Goal: Task Accomplishment & Management: Use online tool/utility

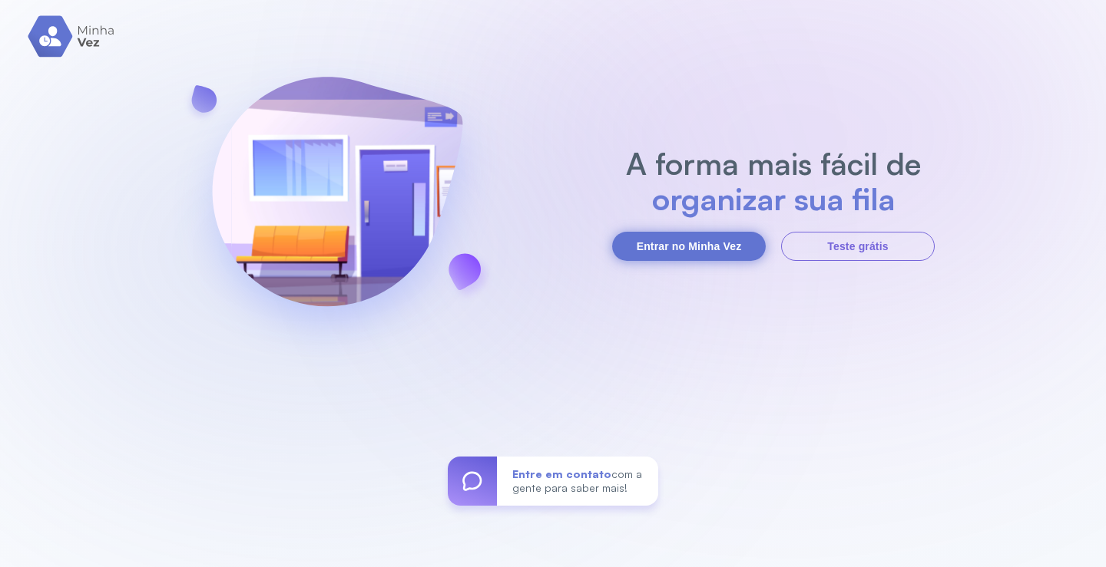
click at [688, 240] on button "Entrar no Minha Vez" at bounding box center [689, 246] width 154 height 29
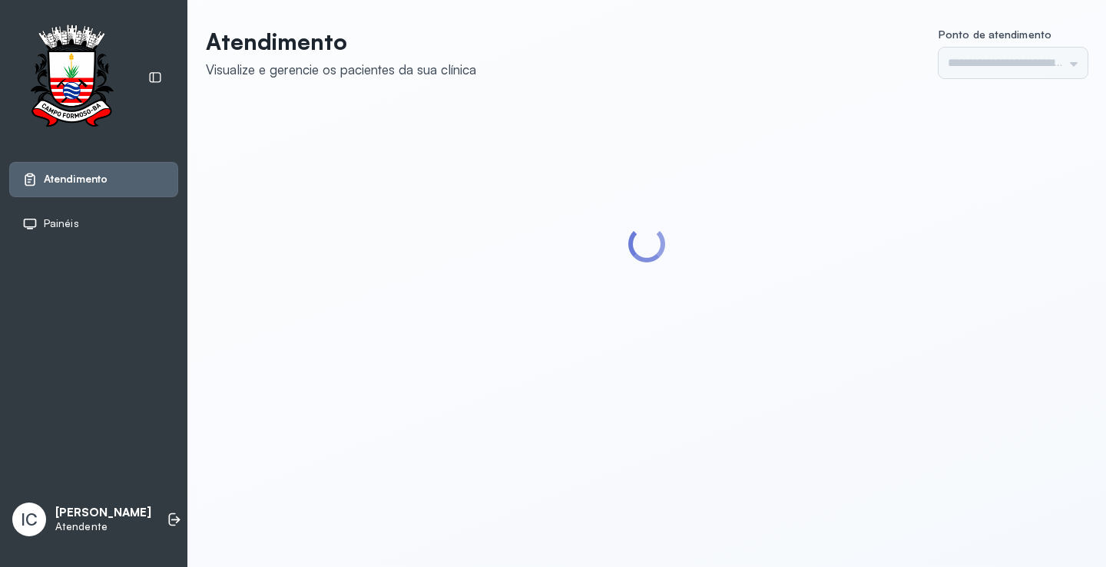
type input "*********"
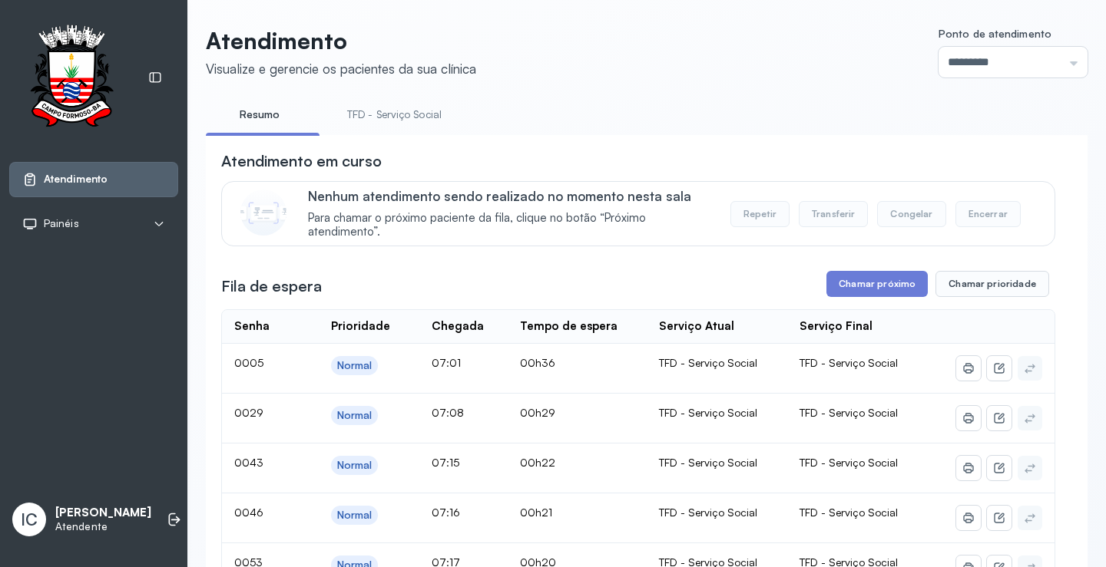
scroll to position [230, 0]
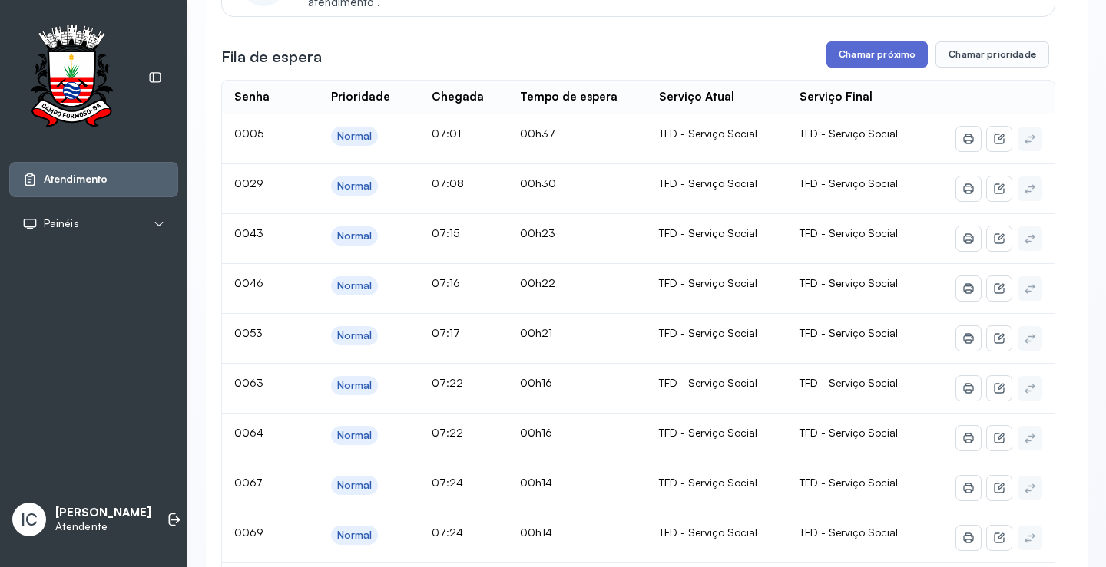
click at [885, 59] on button "Chamar próximo" at bounding box center [876, 54] width 101 height 26
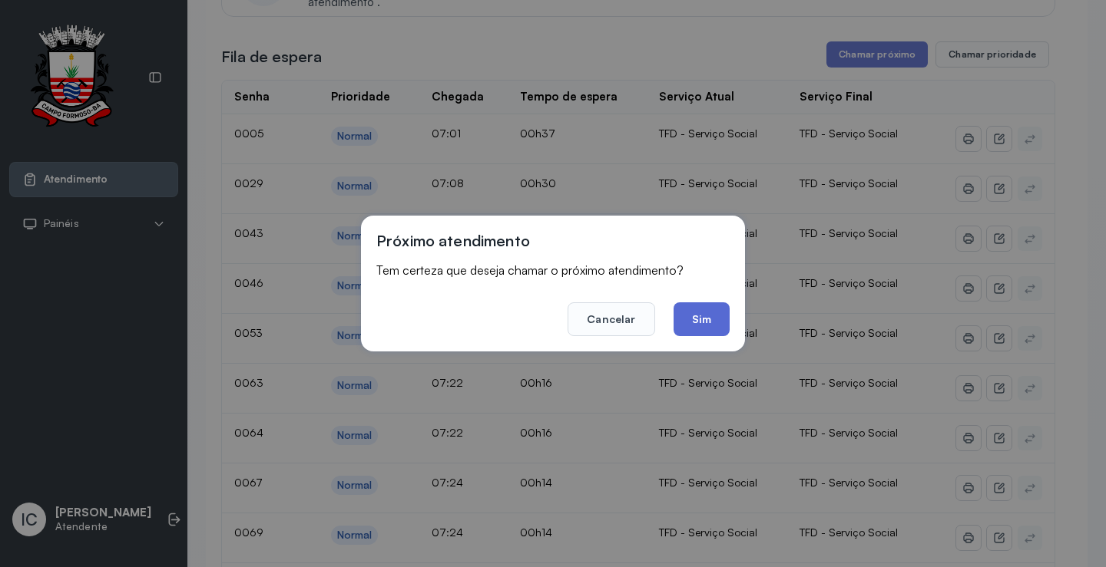
click at [705, 329] on button "Sim" at bounding box center [701, 320] width 56 height 34
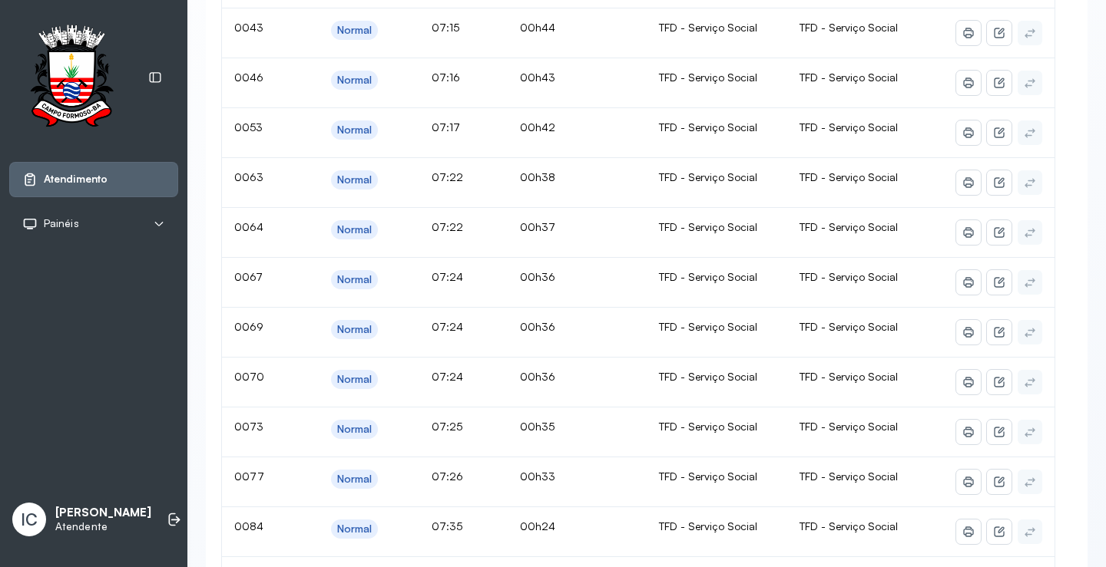
scroll to position [0, 0]
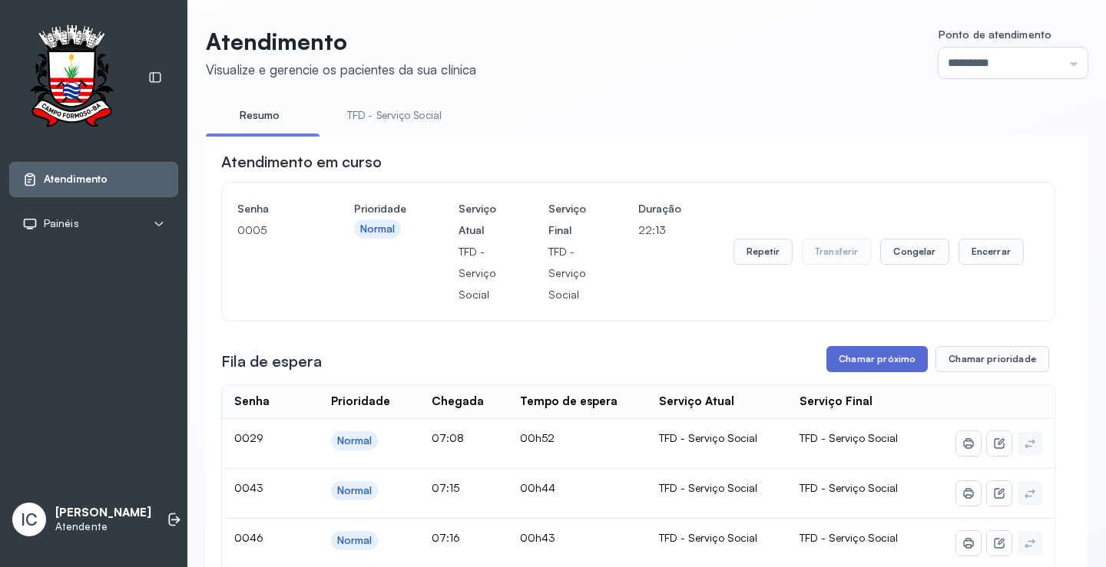
click at [890, 358] on button "Chamar próximo" at bounding box center [876, 359] width 101 height 26
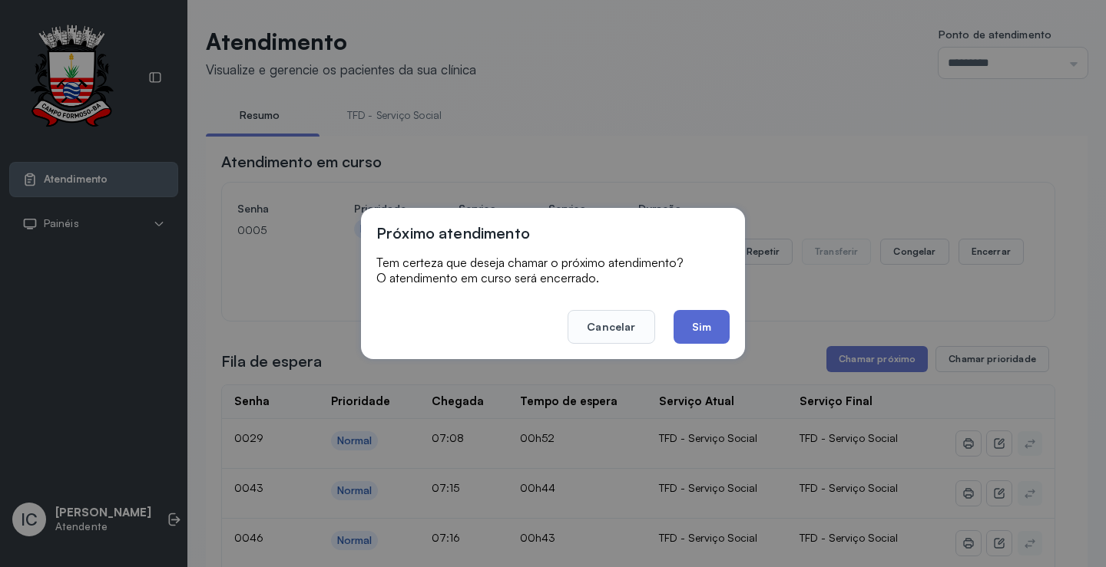
click at [709, 331] on button "Sim" at bounding box center [701, 327] width 56 height 34
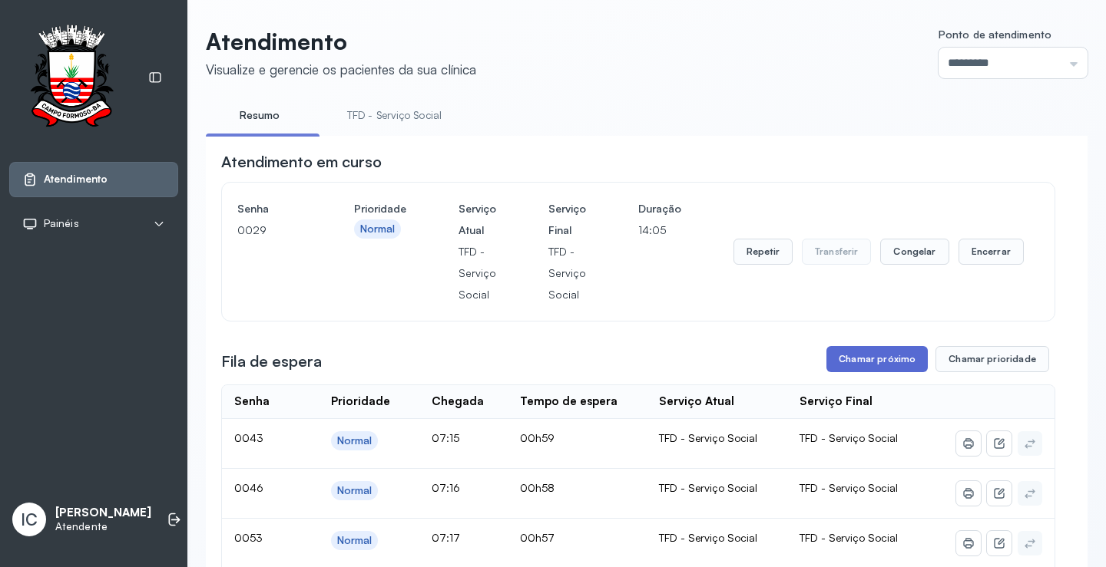
click at [855, 367] on button "Chamar próximo" at bounding box center [876, 359] width 101 height 26
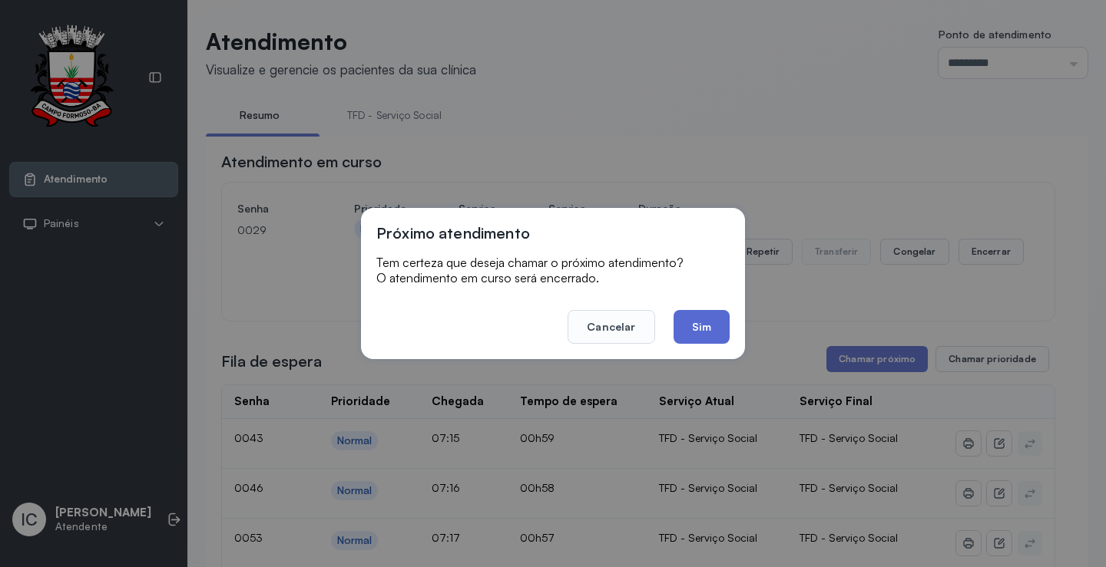
click at [710, 316] on button "Sim" at bounding box center [701, 327] width 56 height 34
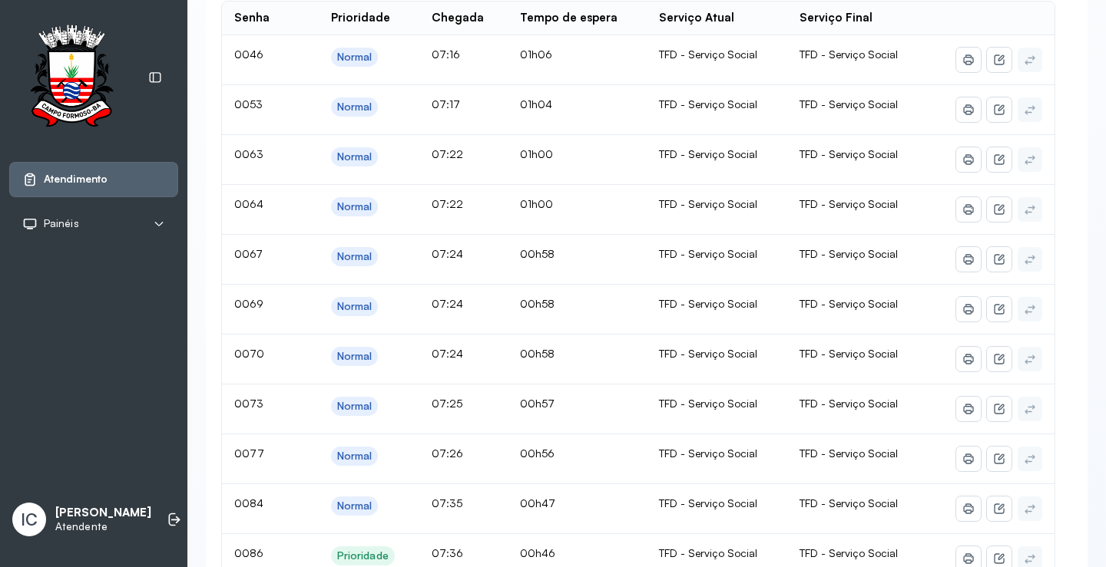
scroll to position [77, 0]
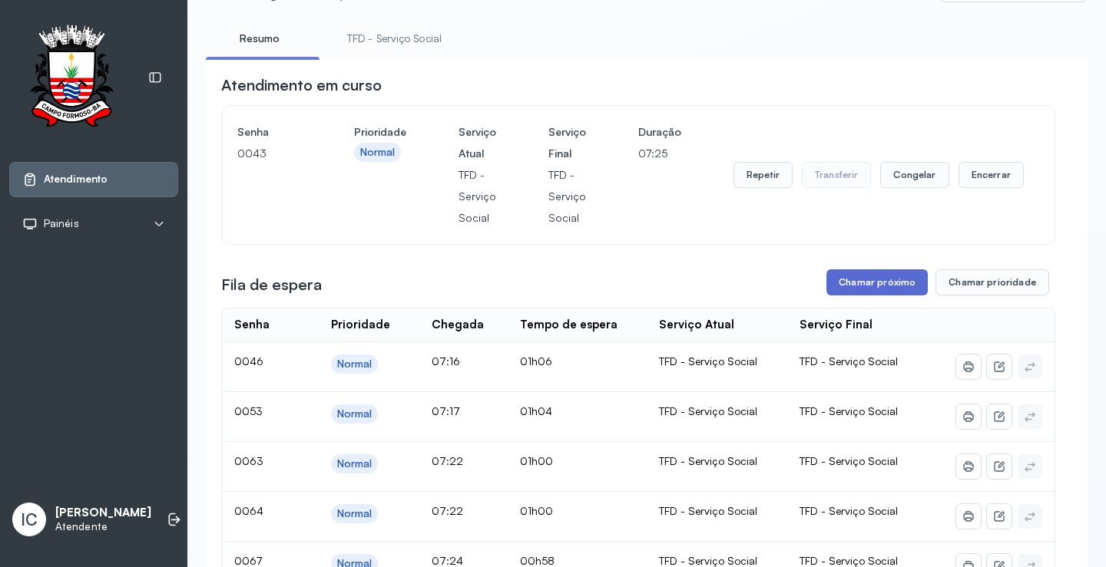
click at [884, 285] on button "Chamar próximo" at bounding box center [876, 282] width 101 height 26
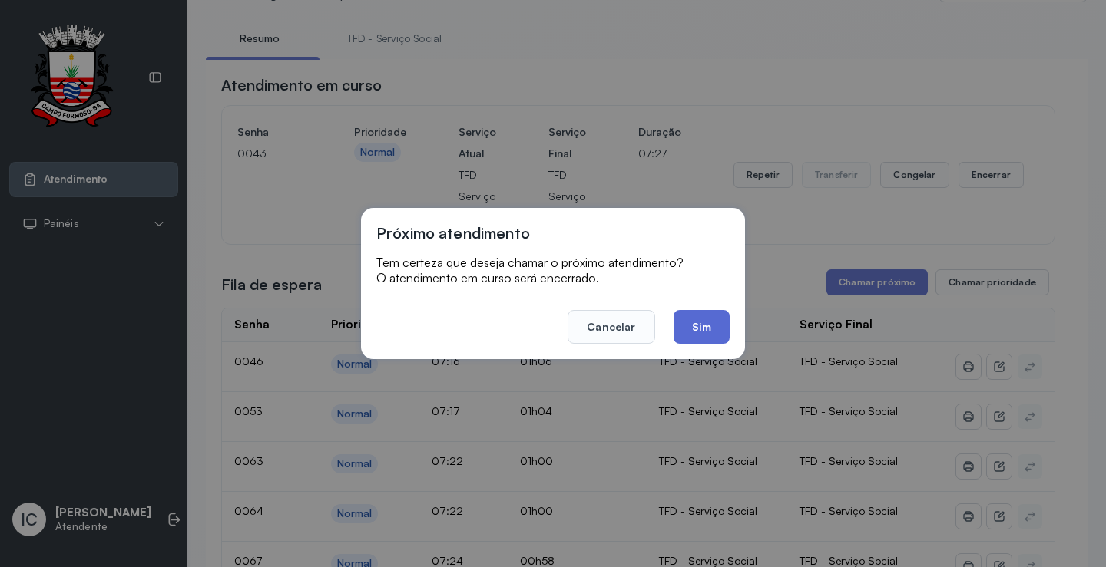
click at [686, 323] on button "Sim" at bounding box center [701, 327] width 56 height 34
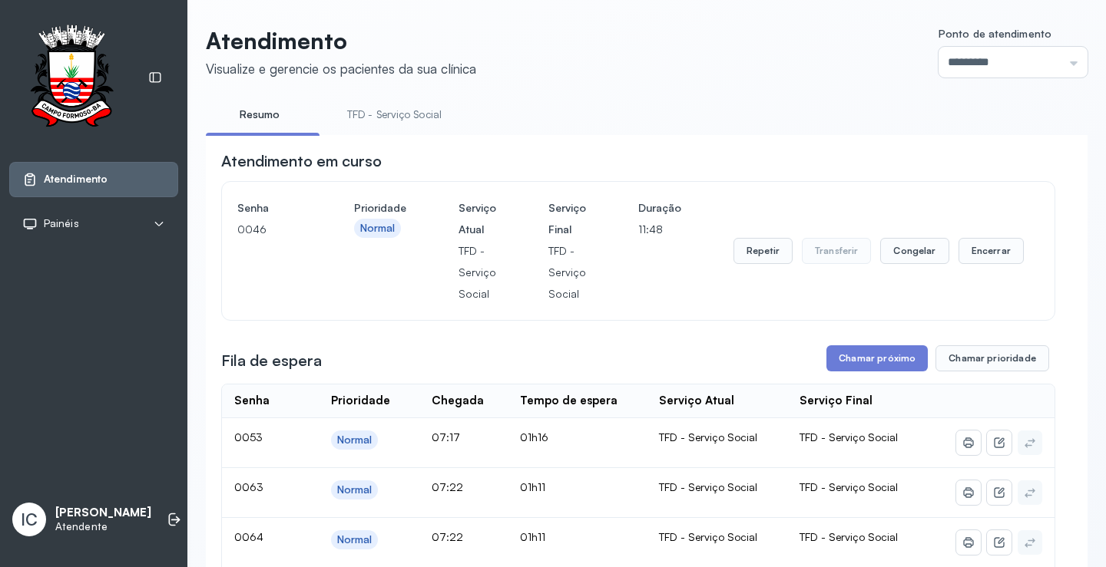
scroll to position [0, 0]
click at [878, 359] on button "Chamar próximo" at bounding box center [876, 359] width 101 height 26
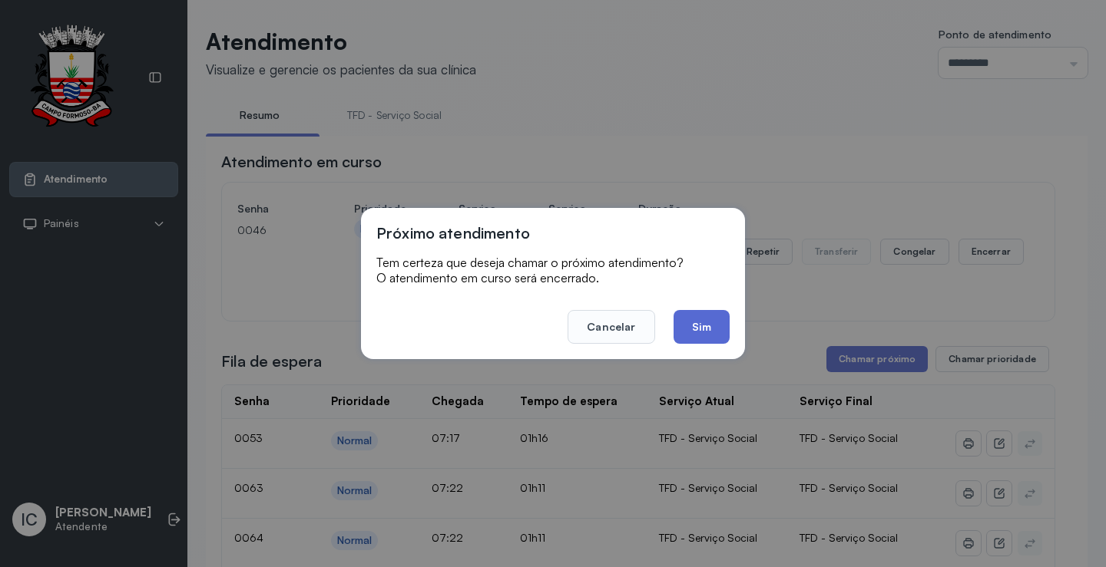
click at [698, 336] on button "Sim" at bounding box center [701, 327] width 56 height 34
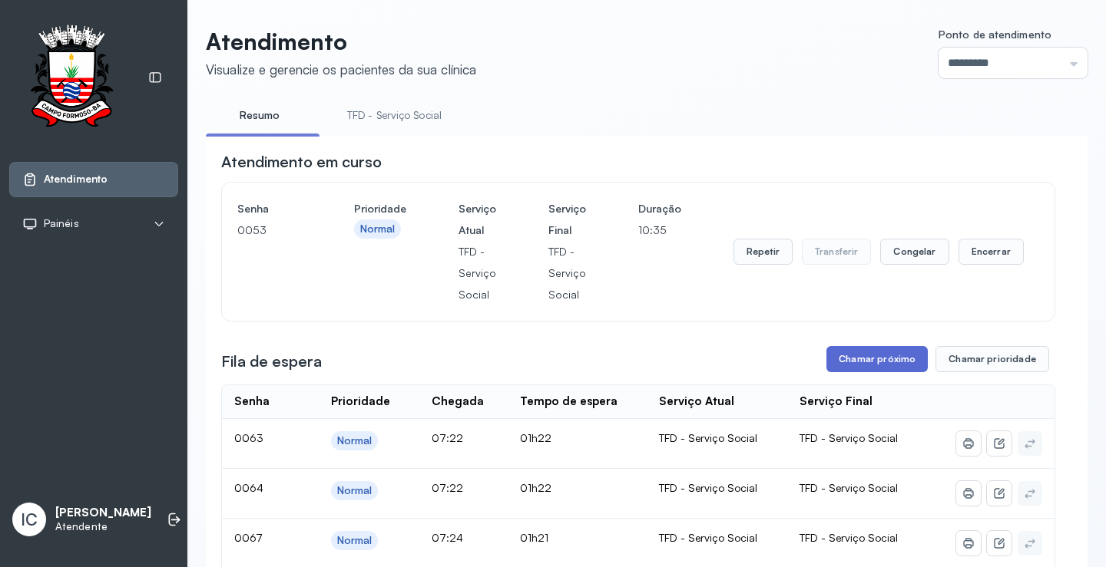
click at [884, 365] on button "Chamar próximo" at bounding box center [876, 359] width 101 height 26
click at [751, 257] on button "Repetir" at bounding box center [762, 252] width 59 height 26
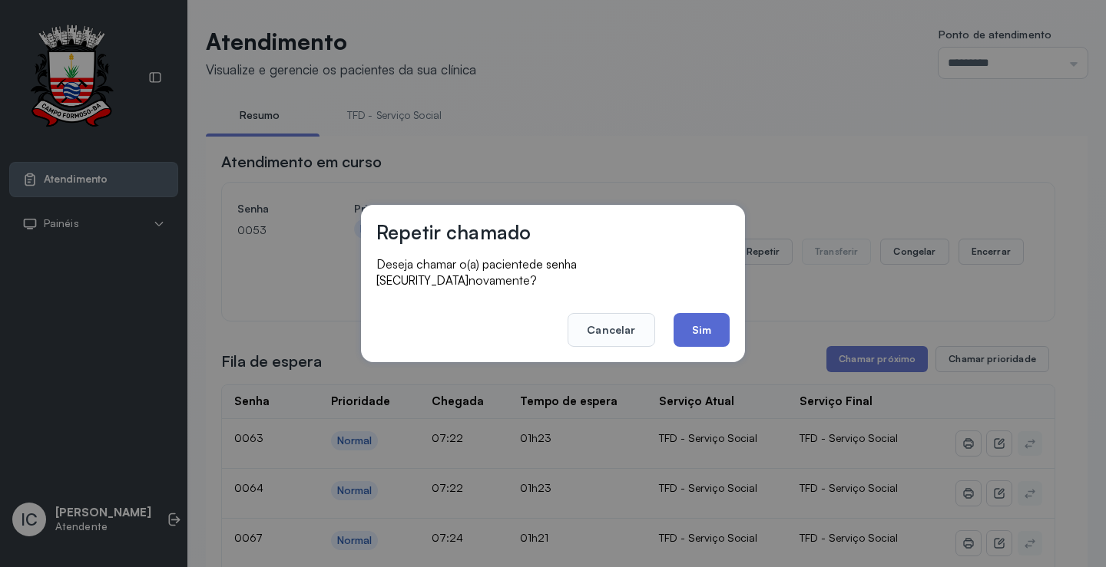
click at [697, 318] on button "Sim" at bounding box center [701, 330] width 56 height 34
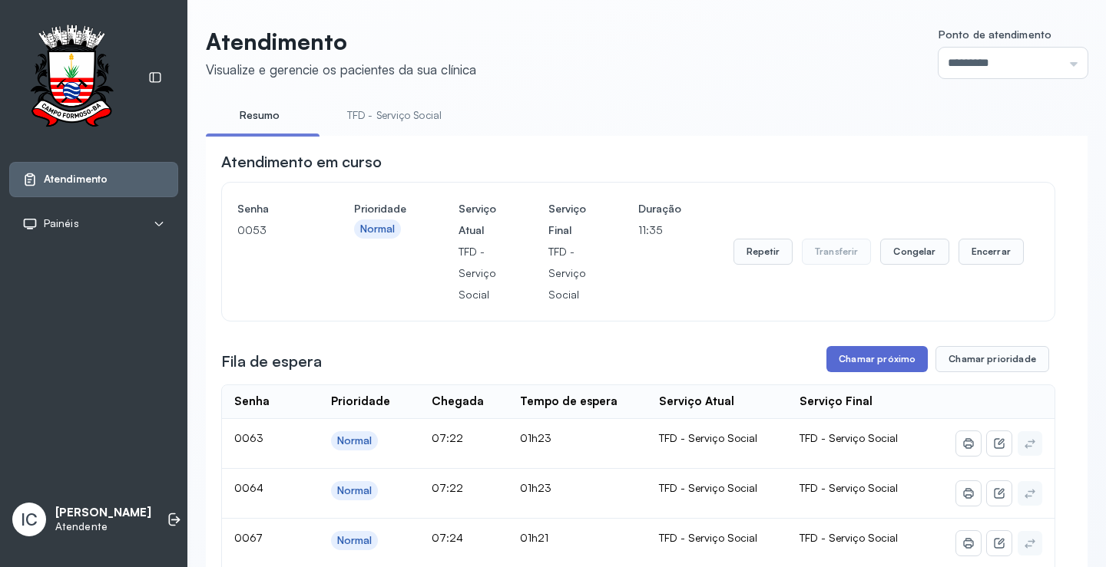
click at [884, 367] on button "Chamar próximo" at bounding box center [876, 359] width 101 height 26
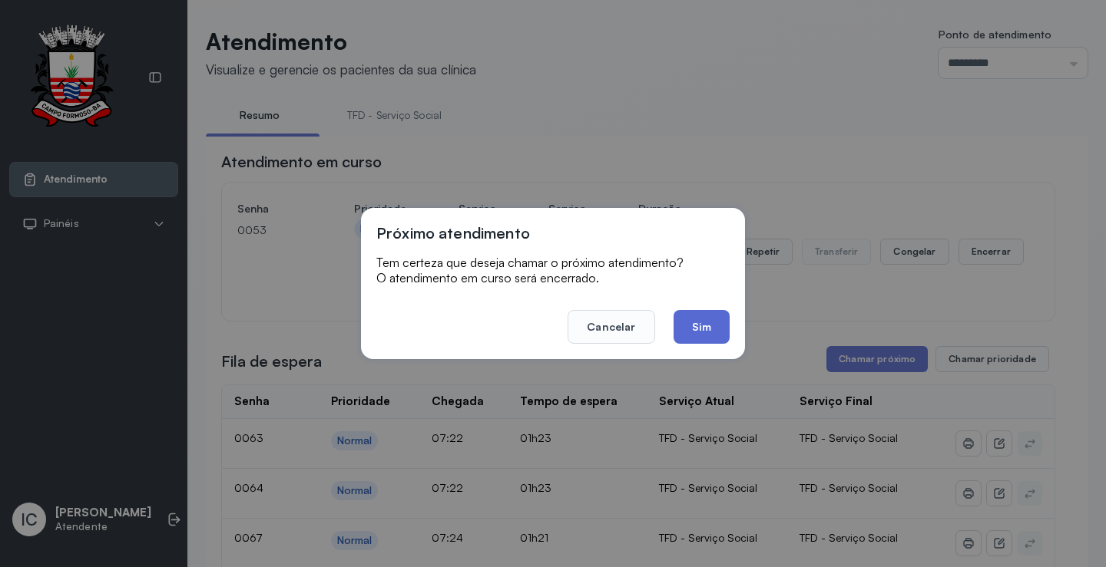
click at [714, 332] on button "Sim" at bounding box center [701, 327] width 56 height 34
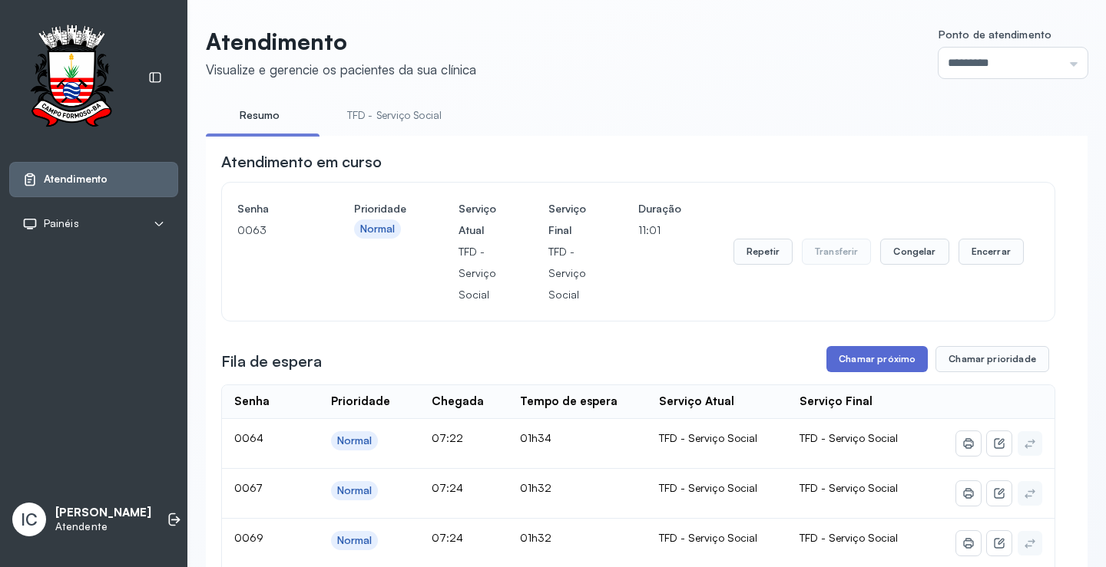
click at [866, 364] on button "Chamar próximo" at bounding box center [876, 359] width 101 height 26
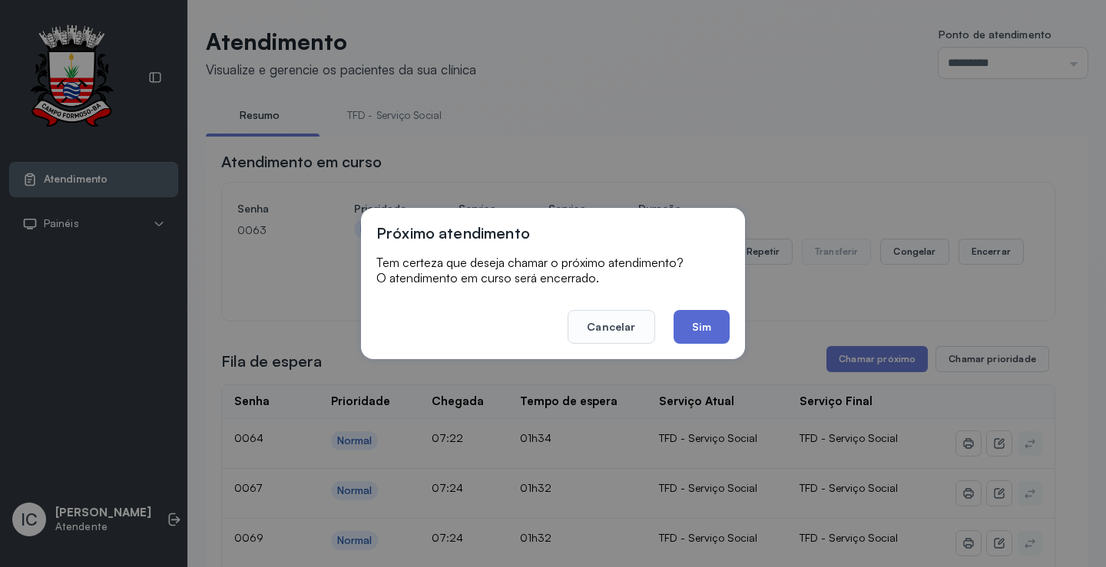
click at [711, 330] on button "Sim" at bounding box center [701, 327] width 56 height 34
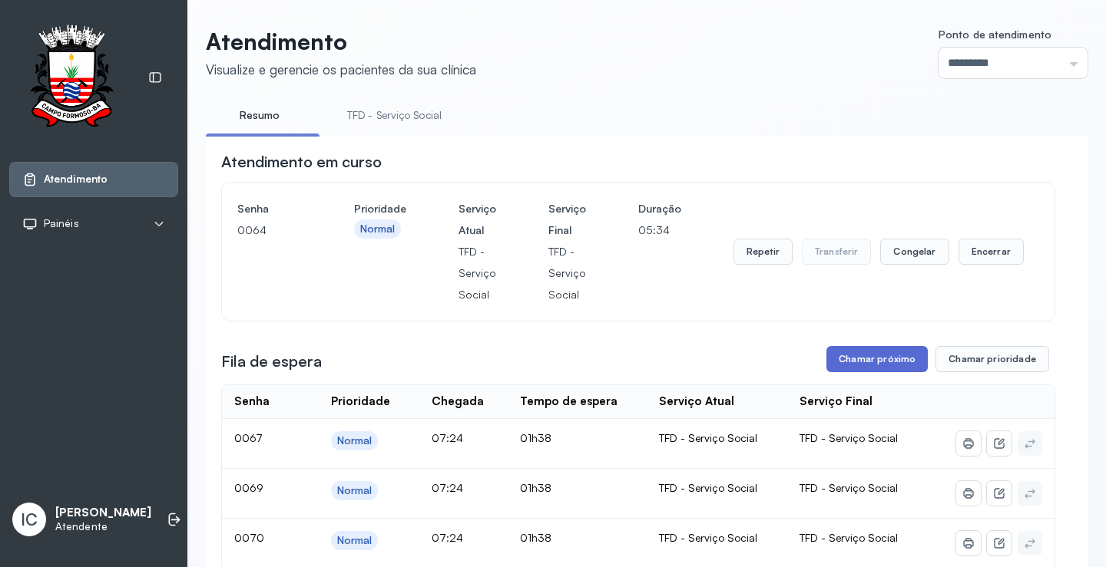
click at [876, 361] on button "Chamar próximo" at bounding box center [876, 359] width 101 height 26
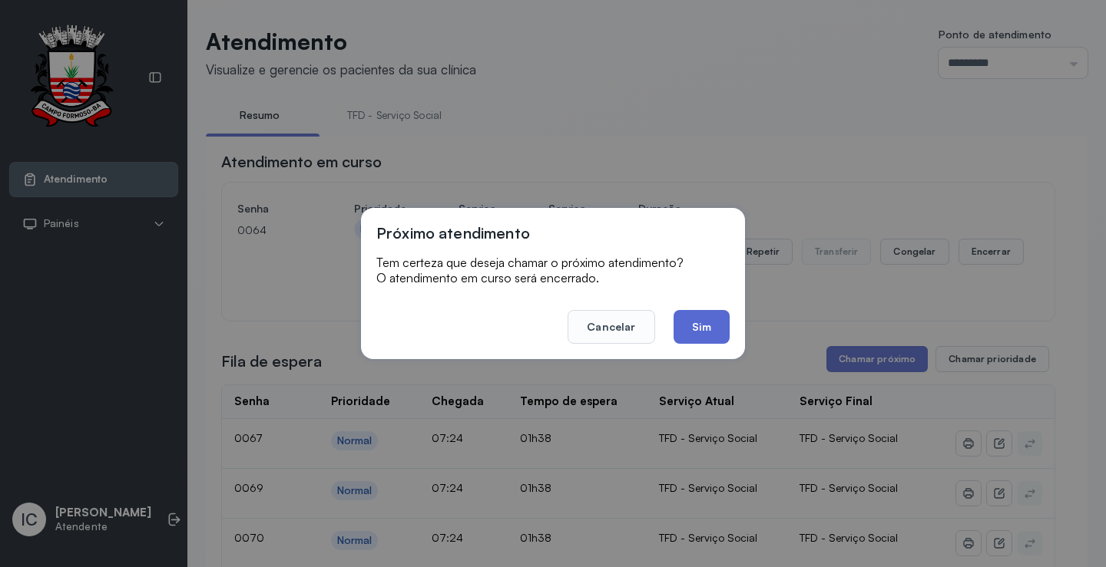
click at [704, 333] on button "Sim" at bounding box center [701, 327] width 56 height 34
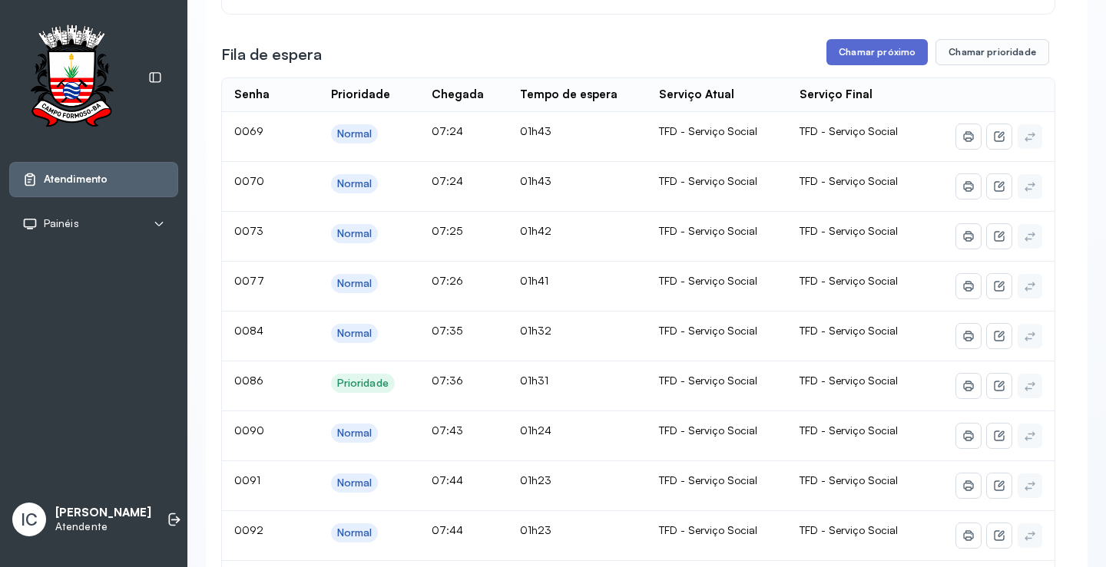
scroll to position [77, 0]
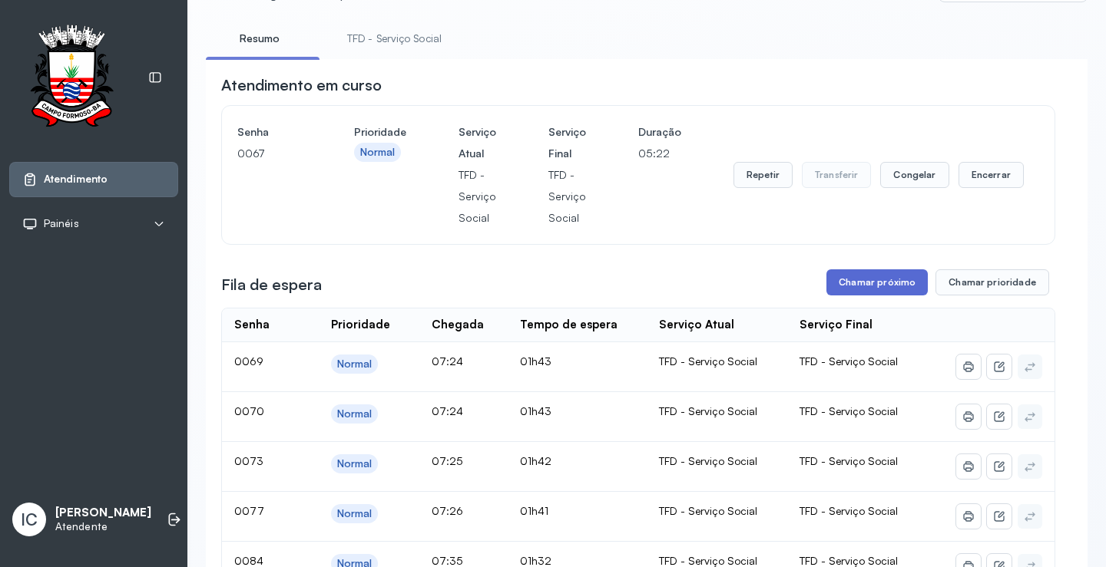
click at [860, 286] on button "Chamar próximo" at bounding box center [876, 282] width 101 height 26
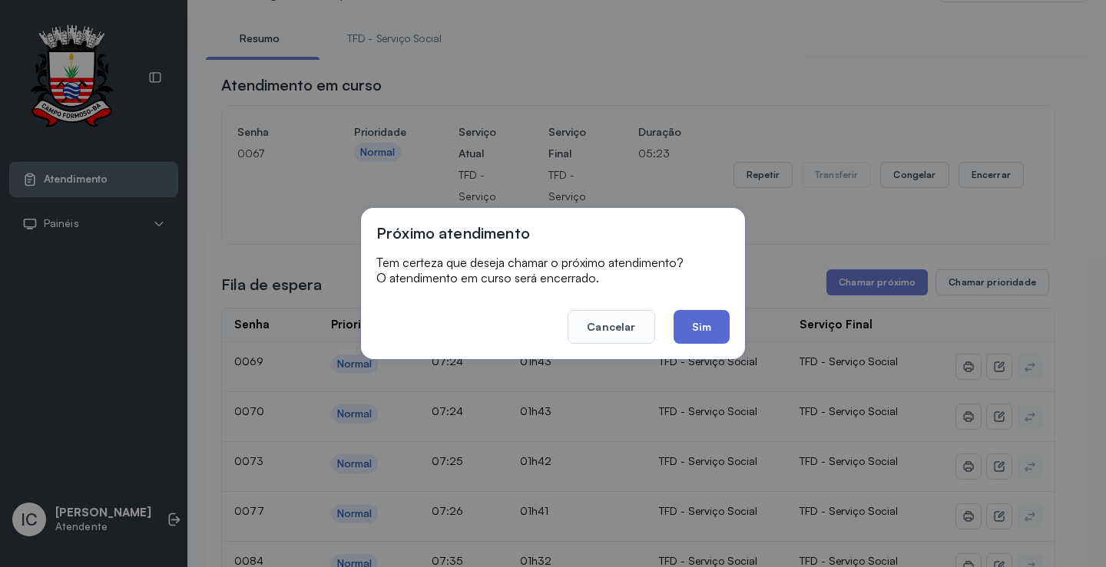
click at [701, 331] on button "Sim" at bounding box center [701, 327] width 56 height 34
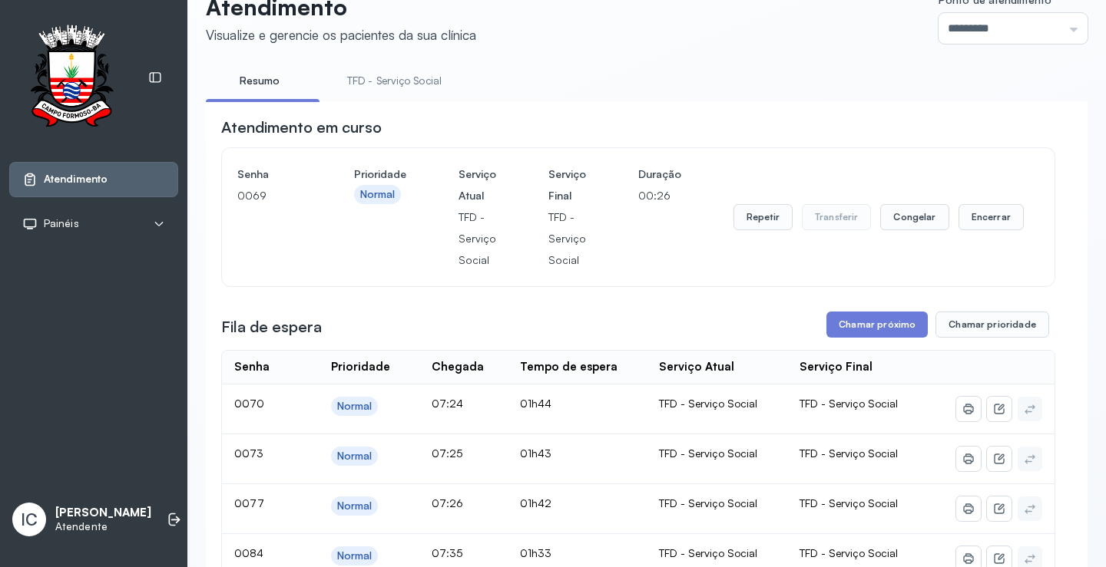
scroll to position [0, 0]
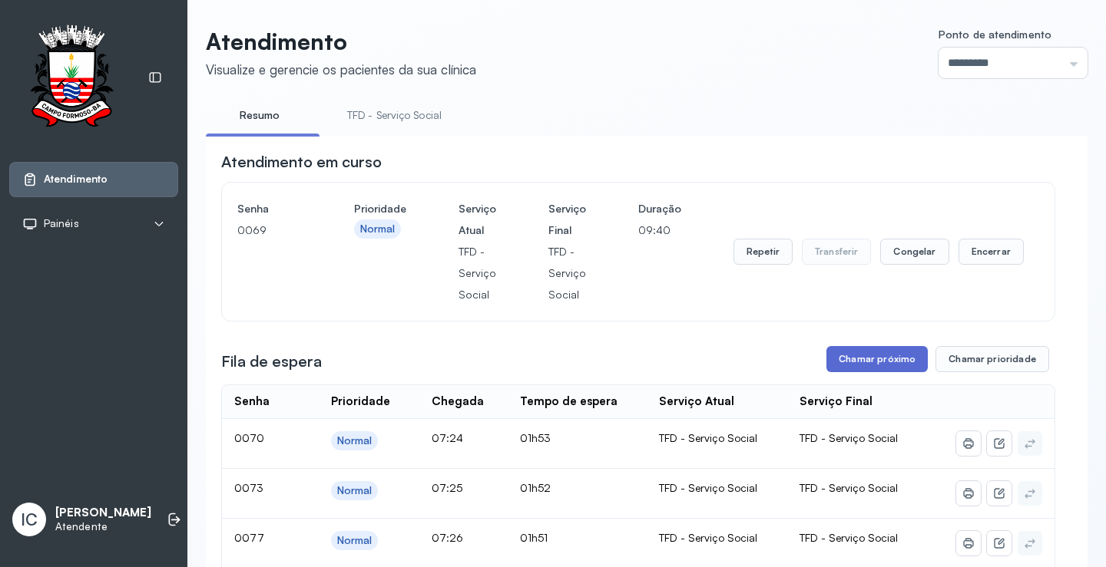
click at [878, 368] on button "Chamar próximo" at bounding box center [876, 359] width 101 height 26
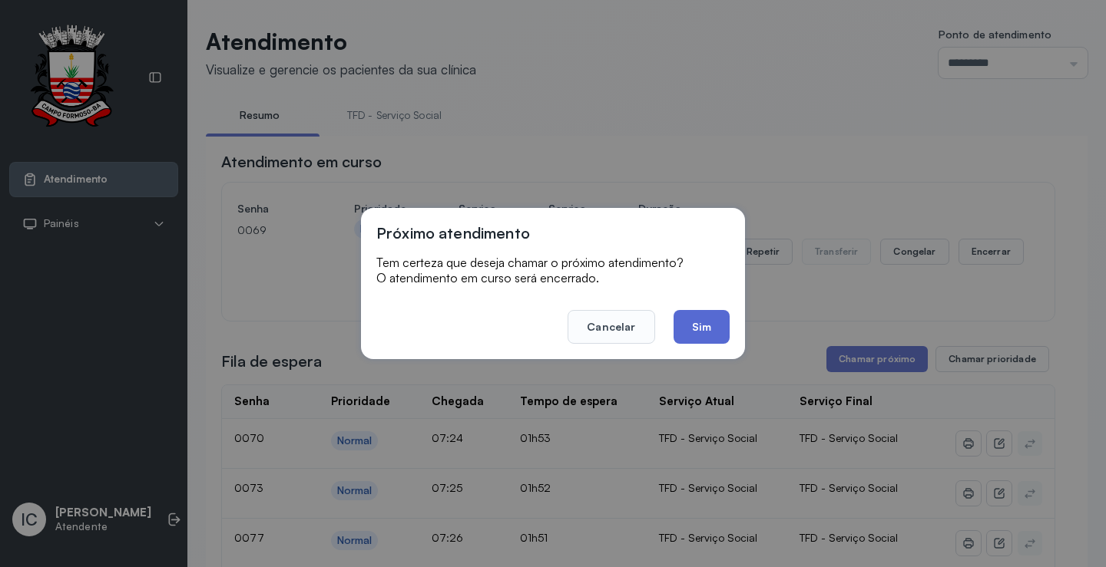
click at [705, 330] on button "Sim" at bounding box center [701, 327] width 56 height 34
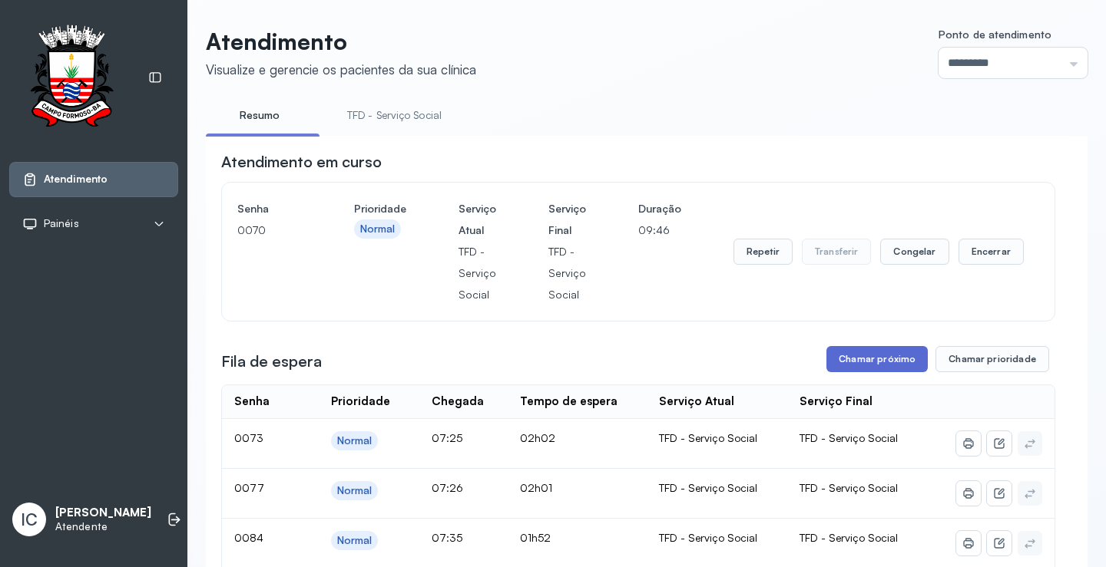
click at [881, 369] on button "Chamar próximo" at bounding box center [876, 359] width 101 height 26
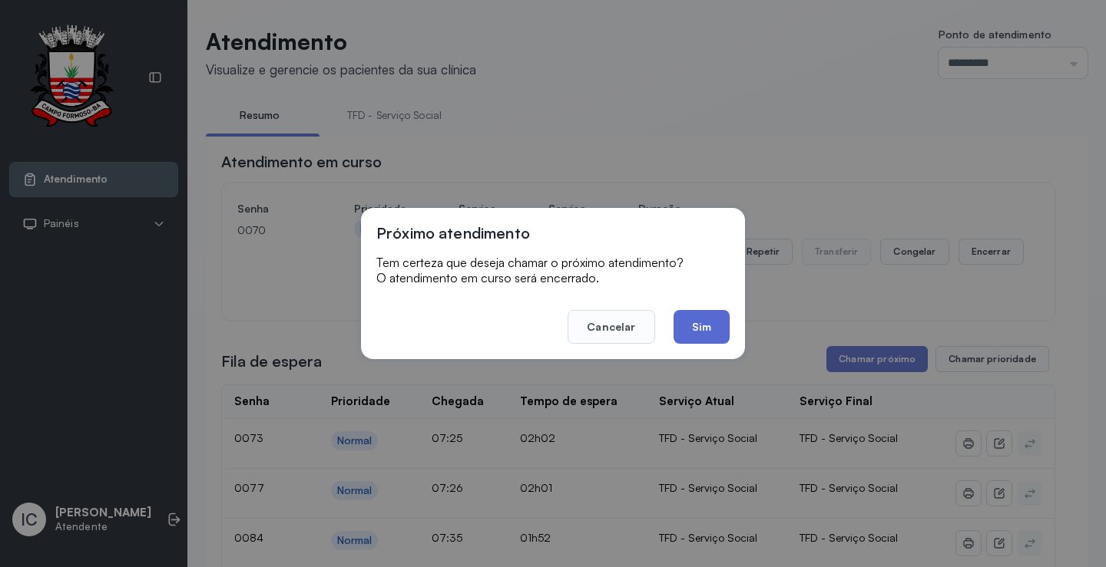
click at [690, 329] on button "Sim" at bounding box center [701, 327] width 56 height 34
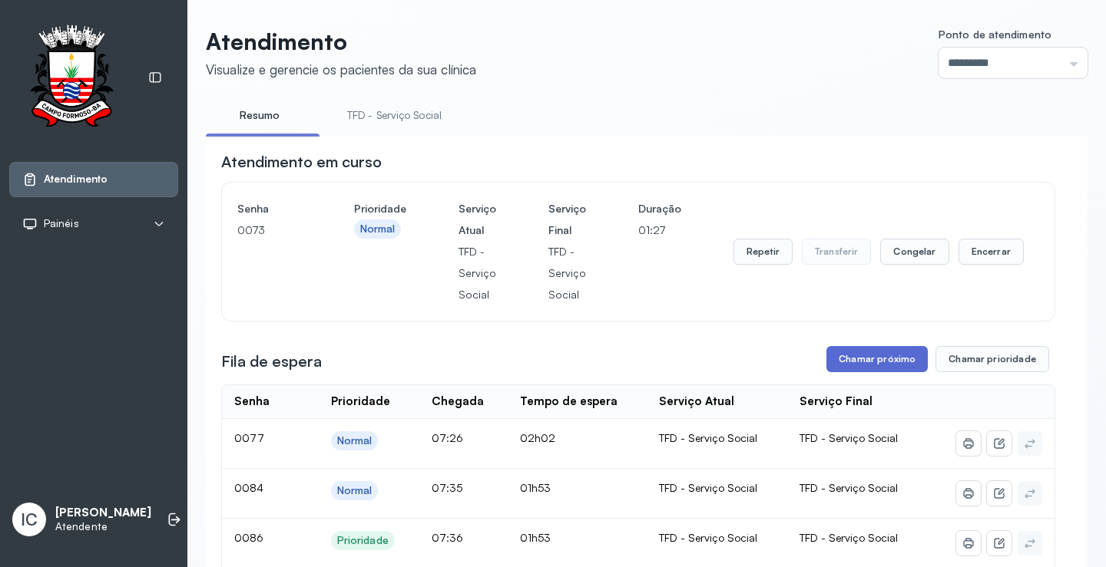
click at [897, 362] on button "Chamar próximo" at bounding box center [876, 359] width 101 height 26
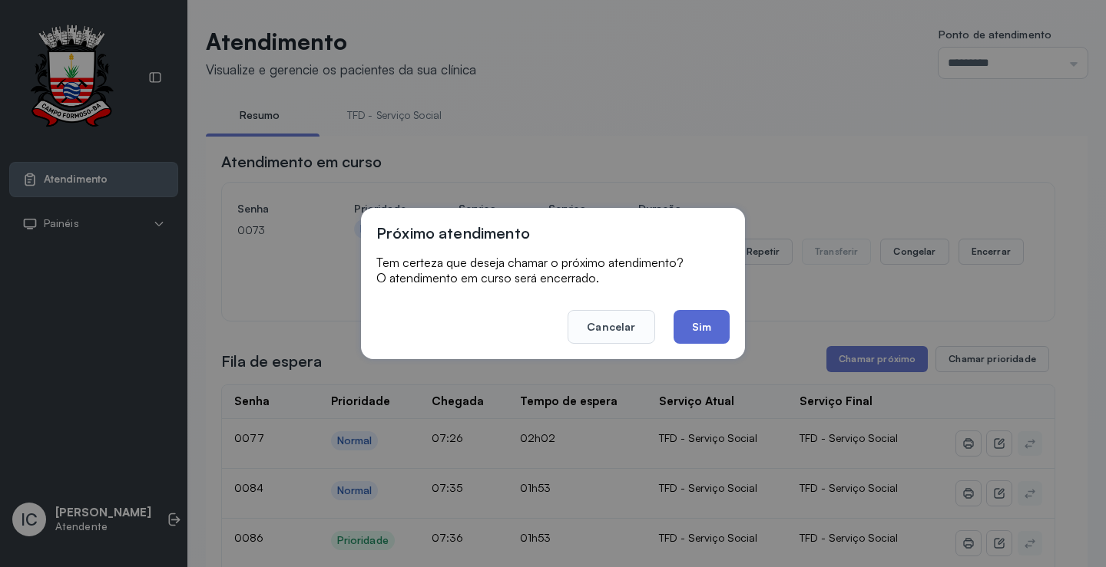
click at [707, 333] on button "Sim" at bounding box center [701, 327] width 56 height 34
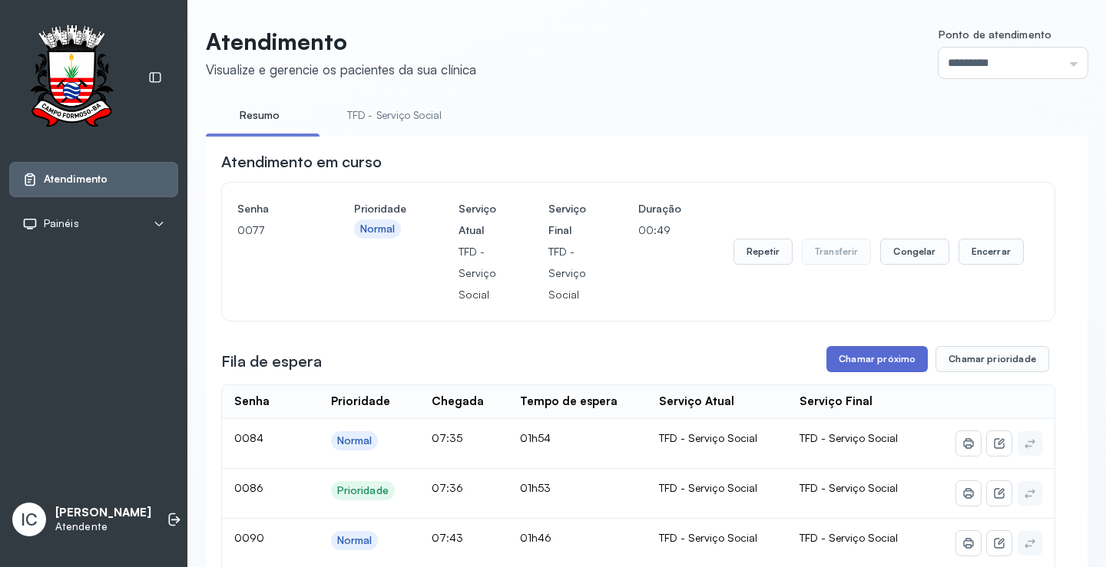
click at [856, 358] on button "Chamar próximo" at bounding box center [876, 359] width 101 height 26
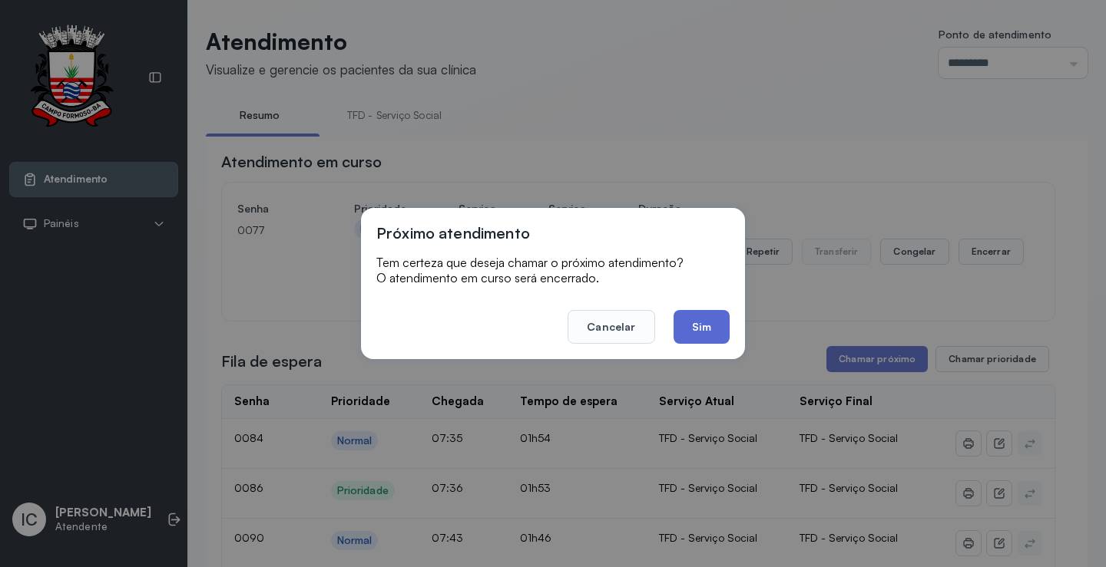
click at [693, 332] on button "Sim" at bounding box center [701, 327] width 56 height 34
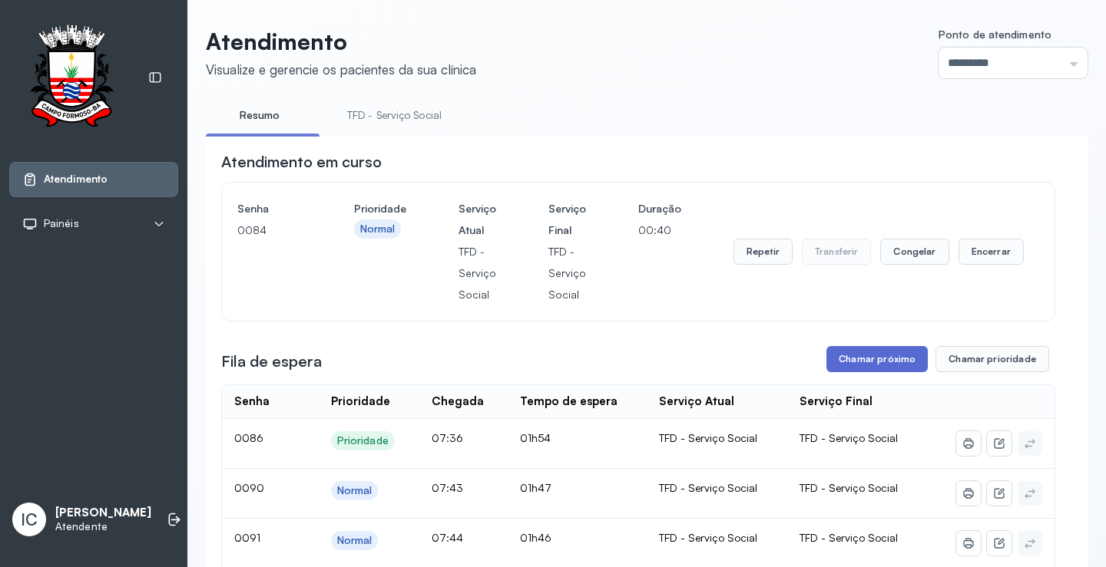
click at [848, 366] on button "Chamar próximo" at bounding box center [876, 359] width 101 height 26
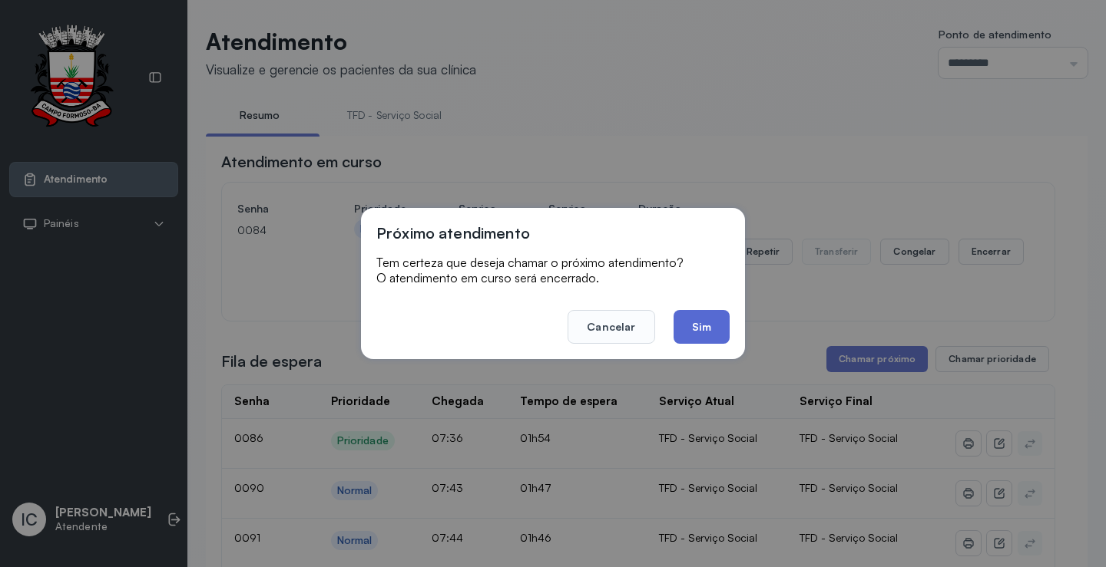
click at [710, 322] on button "Sim" at bounding box center [701, 327] width 56 height 34
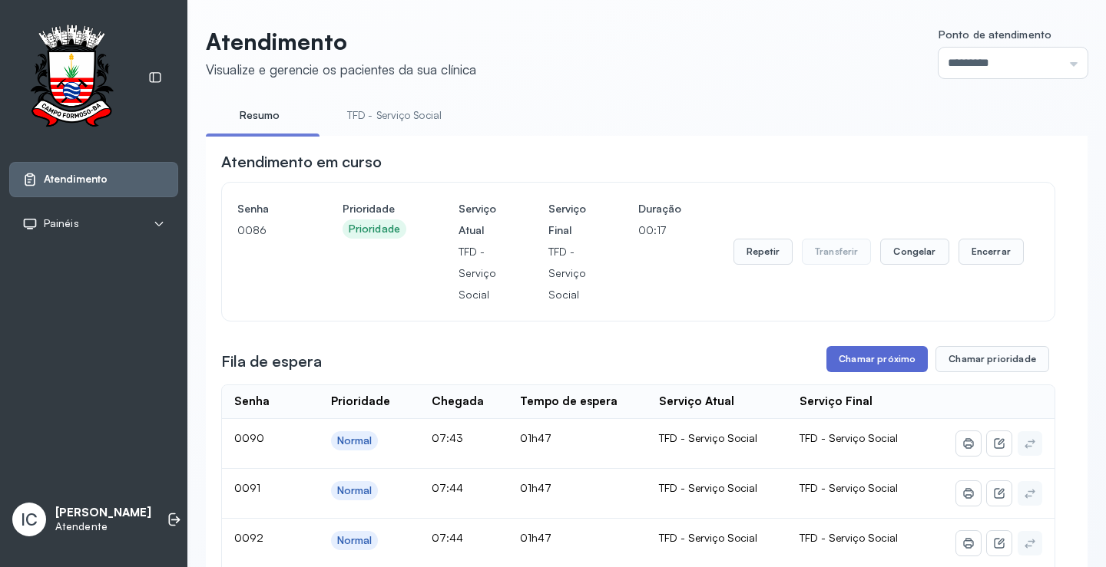
click at [876, 355] on button "Chamar próximo" at bounding box center [876, 359] width 101 height 26
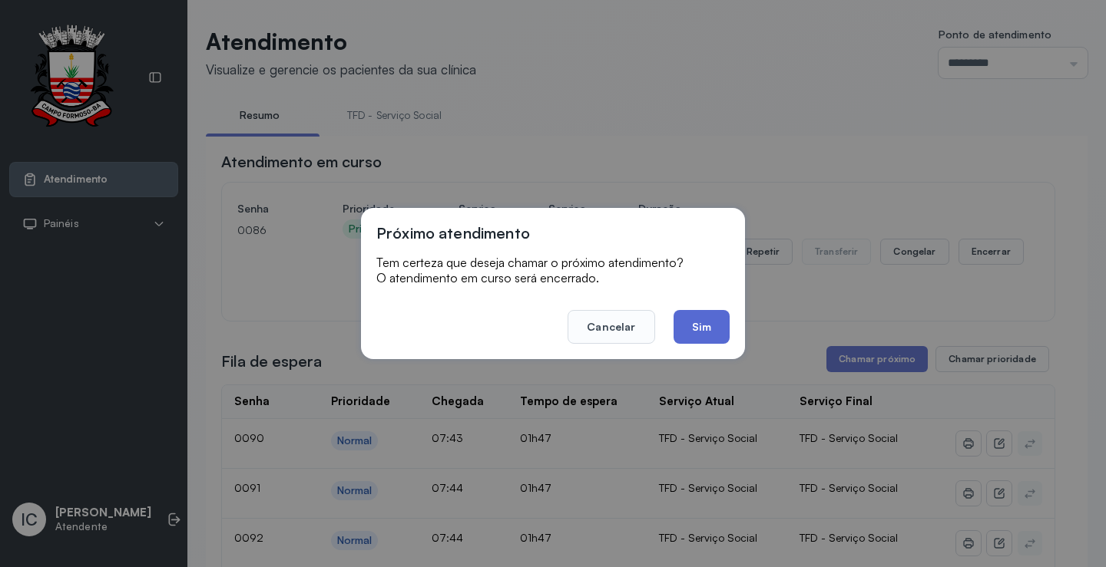
click at [709, 328] on button "Sim" at bounding box center [701, 327] width 56 height 34
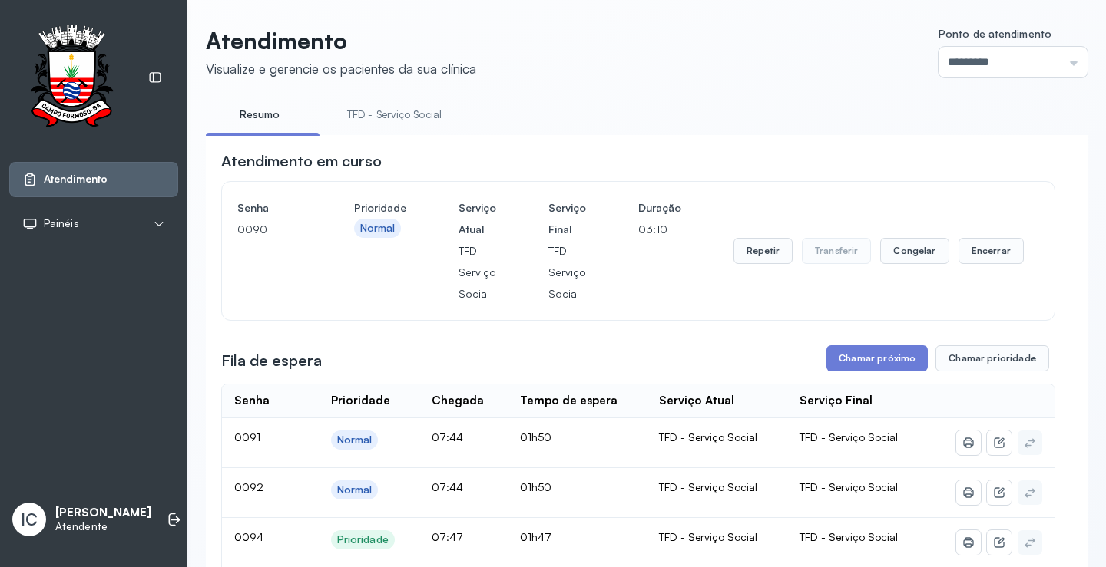
scroll to position [77, 0]
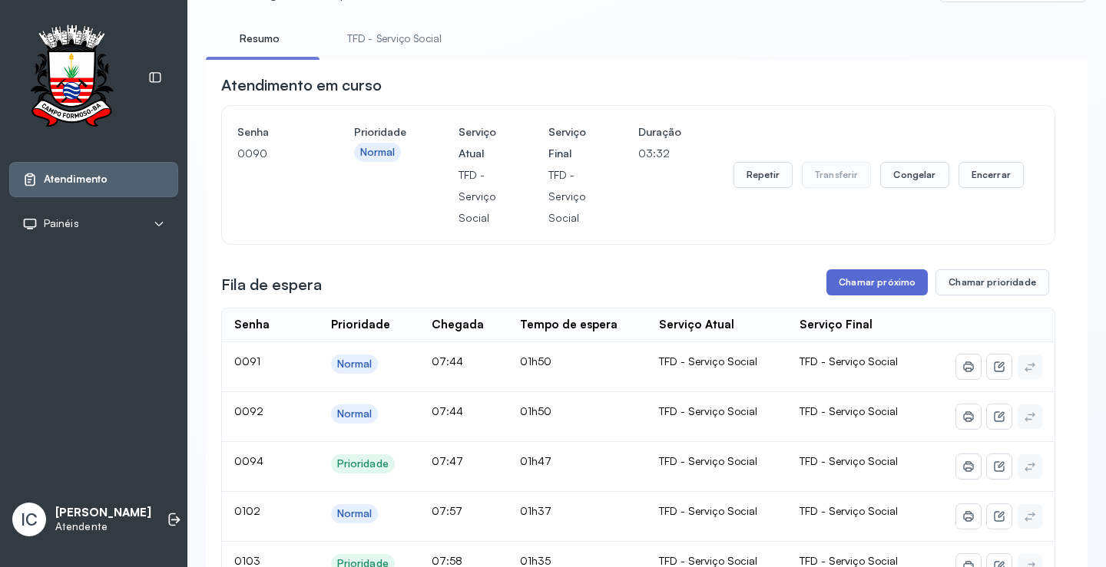
click at [866, 293] on button "Chamar próximo" at bounding box center [876, 282] width 101 height 26
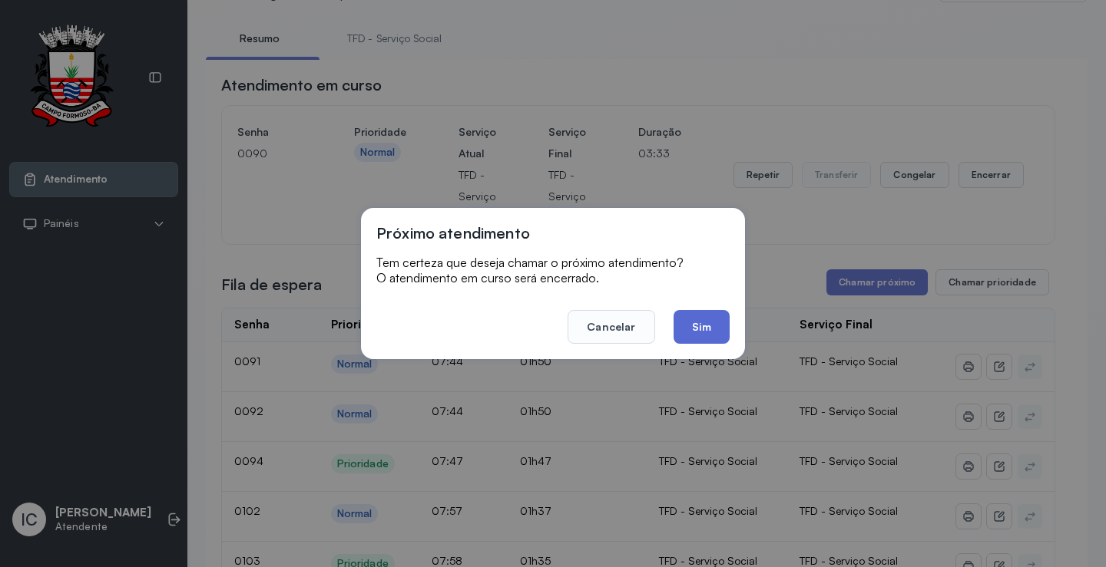
click at [701, 332] on button "Sim" at bounding box center [701, 327] width 56 height 34
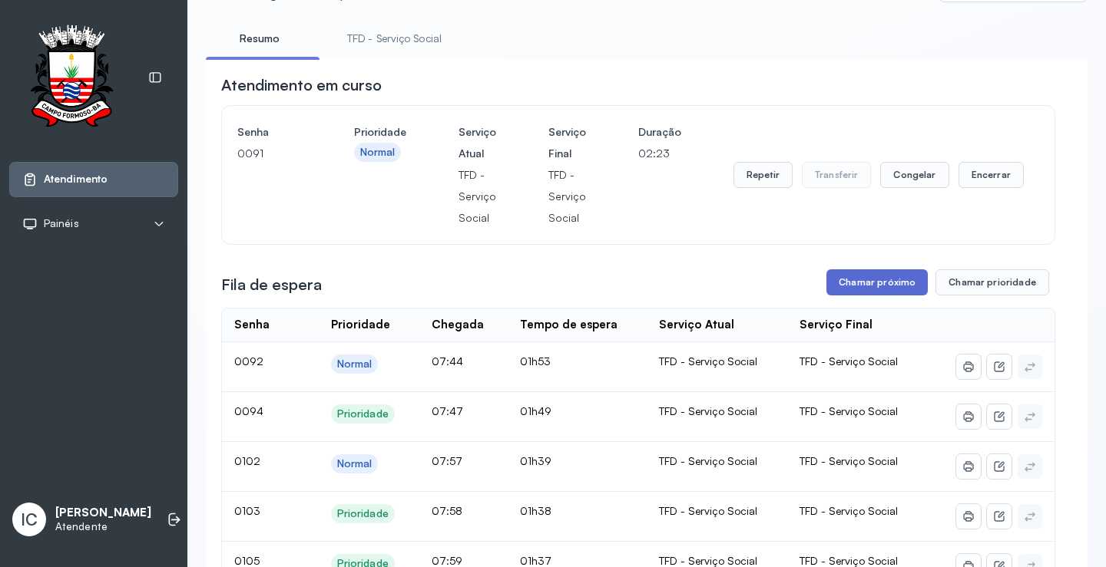
click at [901, 279] on button "Chamar próximo" at bounding box center [876, 282] width 101 height 26
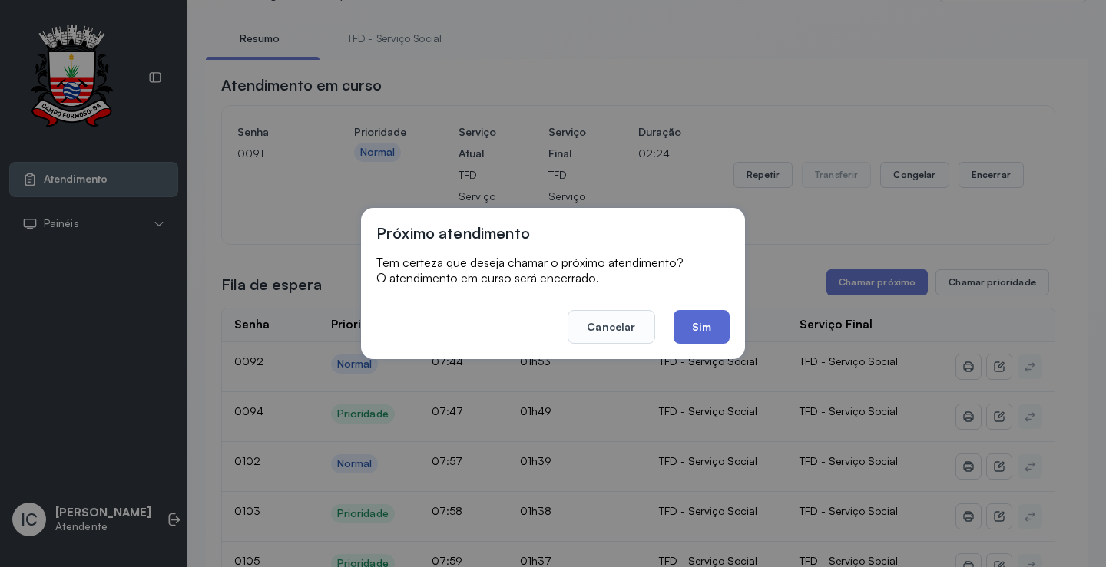
click at [719, 331] on button "Sim" at bounding box center [701, 327] width 56 height 34
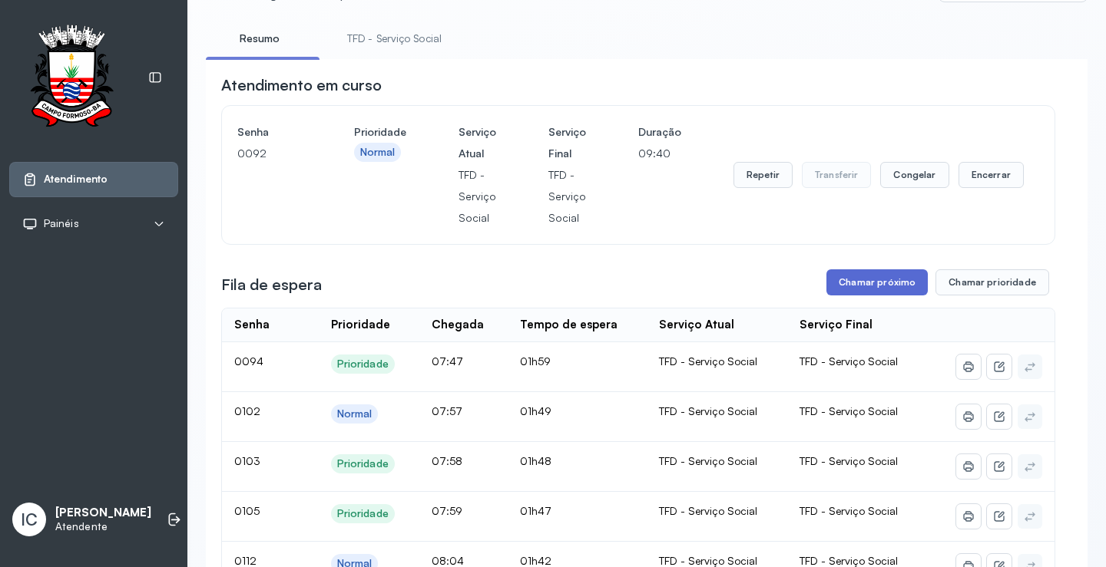
click at [894, 290] on button "Chamar próximo" at bounding box center [876, 282] width 101 height 26
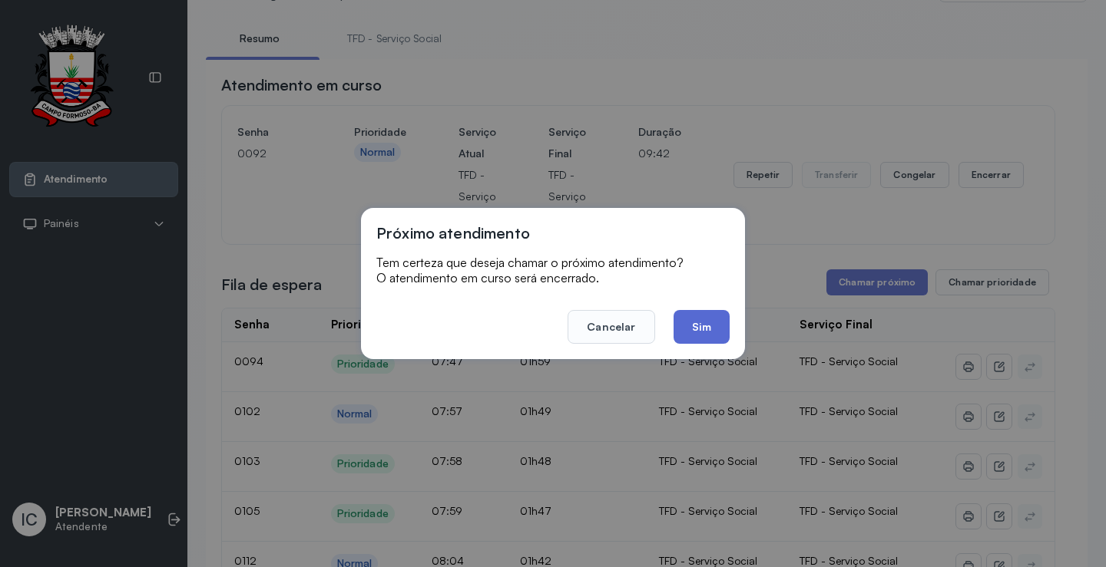
click at [695, 326] on button "Sim" at bounding box center [701, 327] width 56 height 34
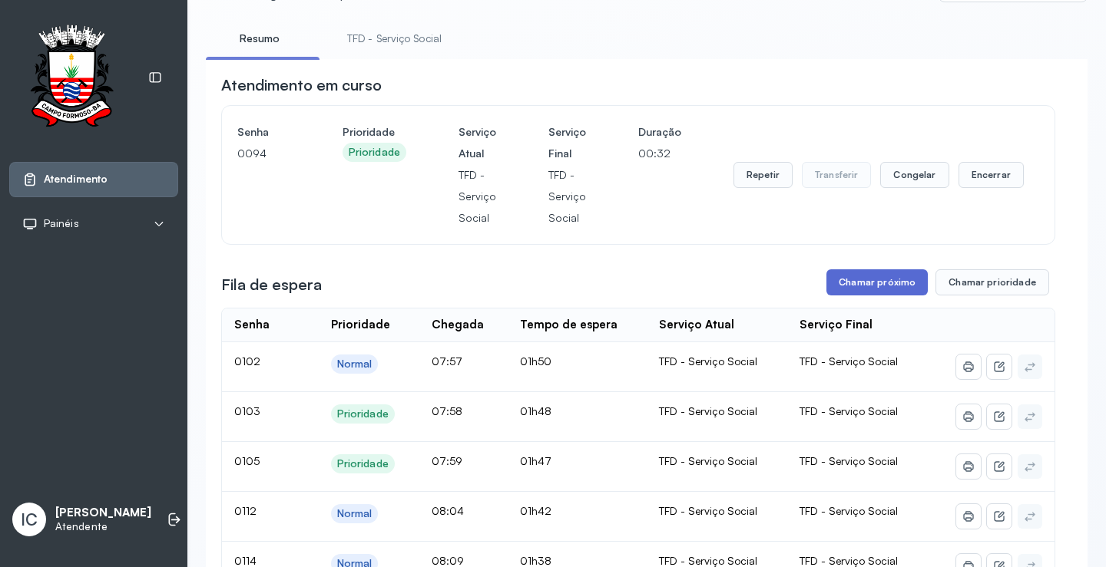
click at [878, 294] on button "Chamar próximo" at bounding box center [876, 282] width 101 height 26
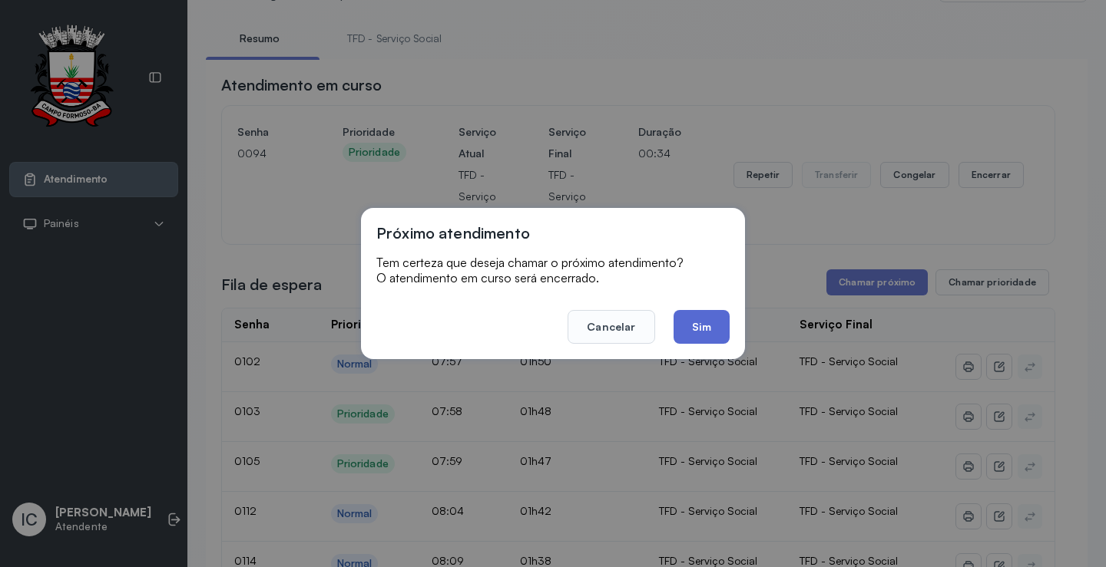
click at [712, 333] on button "Sim" at bounding box center [701, 327] width 56 height 34
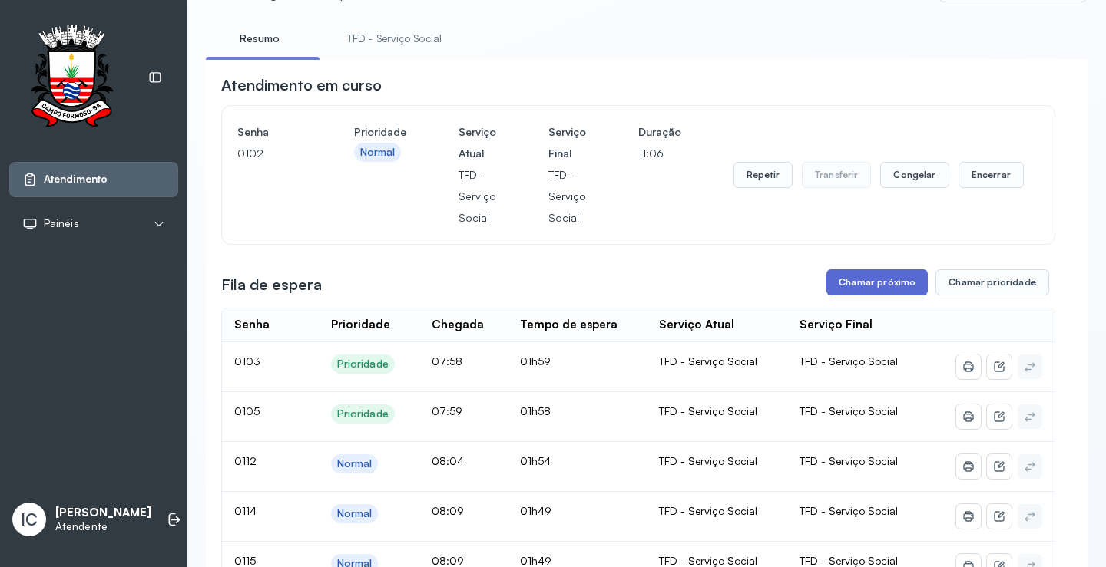
click at [853, 284] on button "Chamar próximo" at bounding box center [876, 282] width 101 height 26
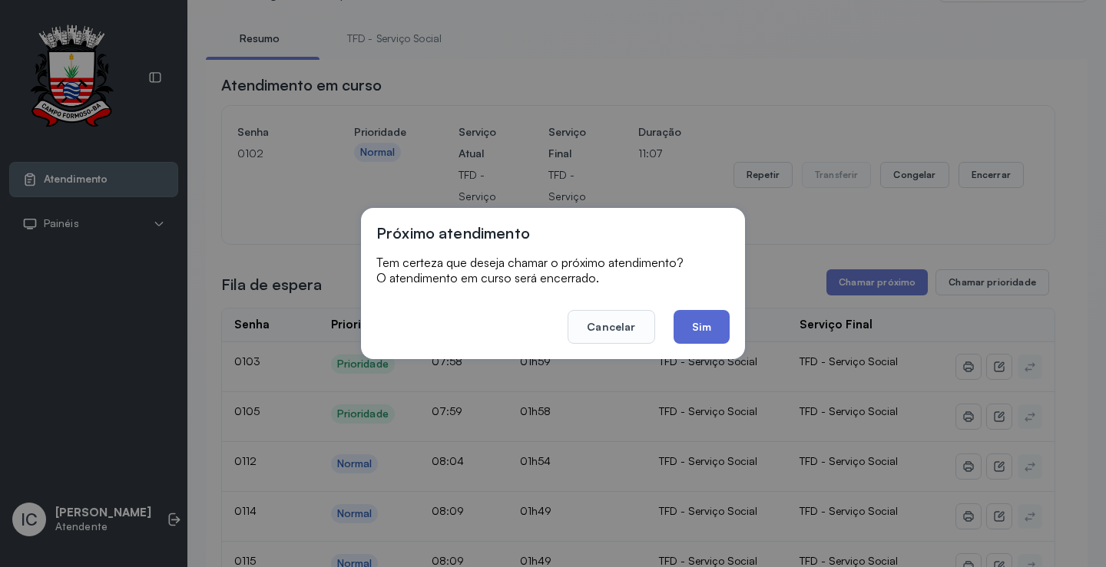
click at [714, 332] on button "Sim" at bounding box center [701, 327] width 56 height 34
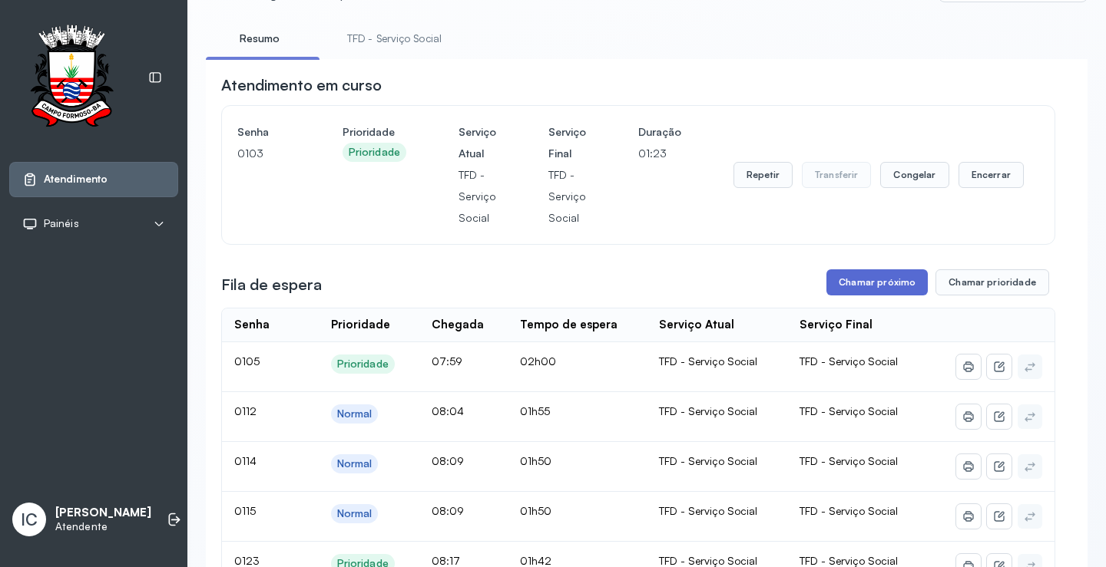
click at [880, 287] on button "Chamar próximo" at bounding box center [876, 282] width 101 height 26
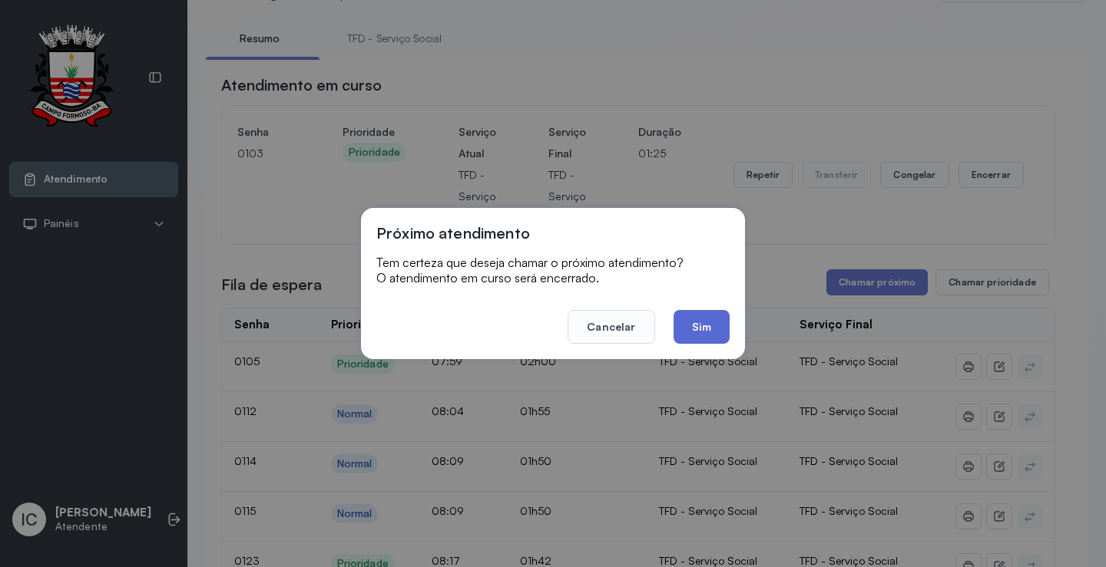
click at [690, 331] on button "Sim" at bounding box center [701, 327] width 56 height 34
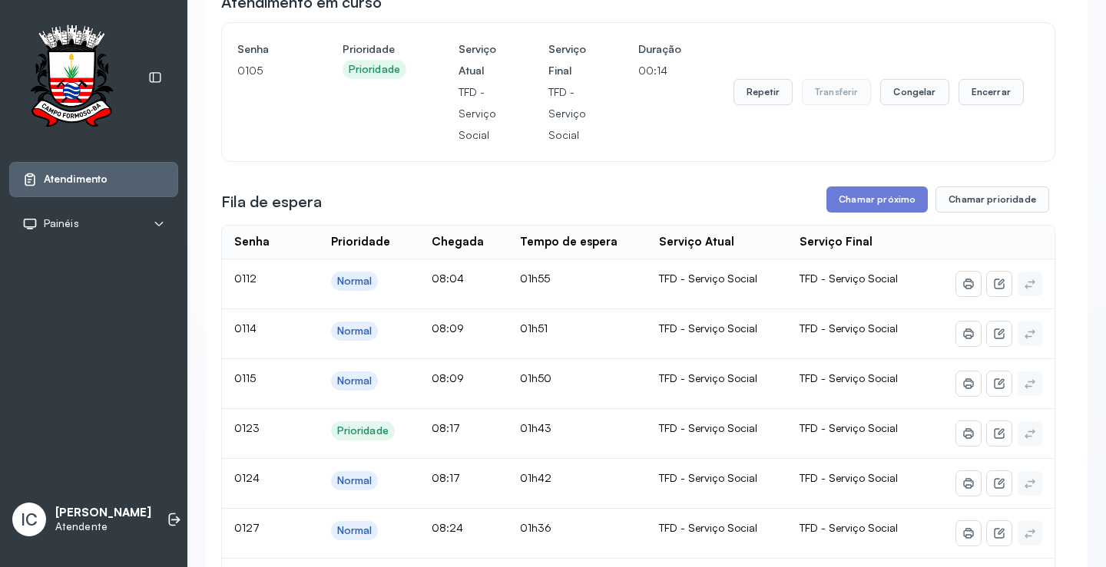
scroll to position [66, 0]
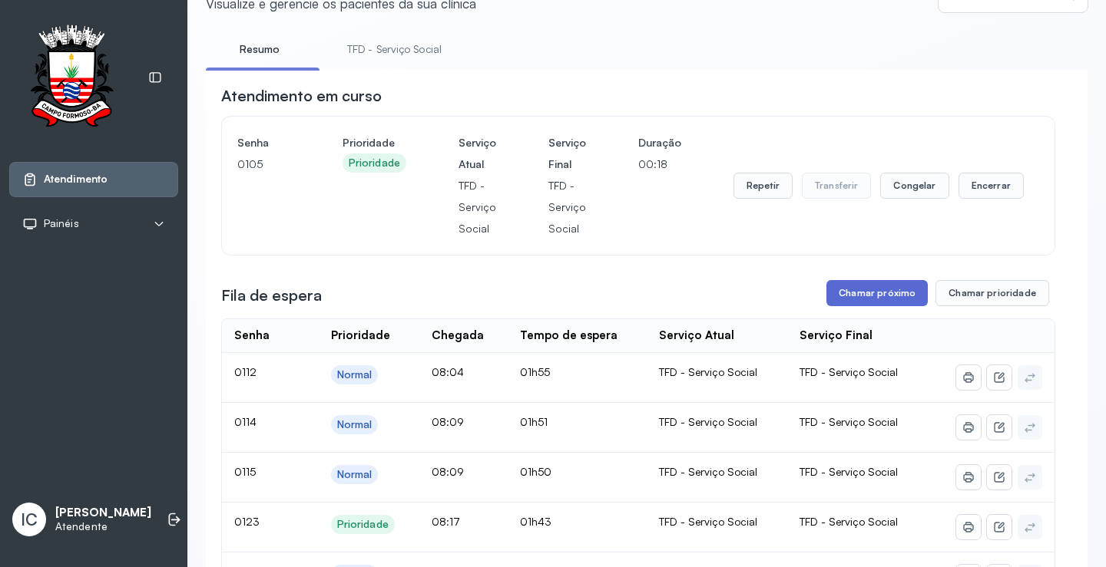
click at [842, 297] on button "Chamar próximo" at bounding box center [876, 293] width 101 height 26
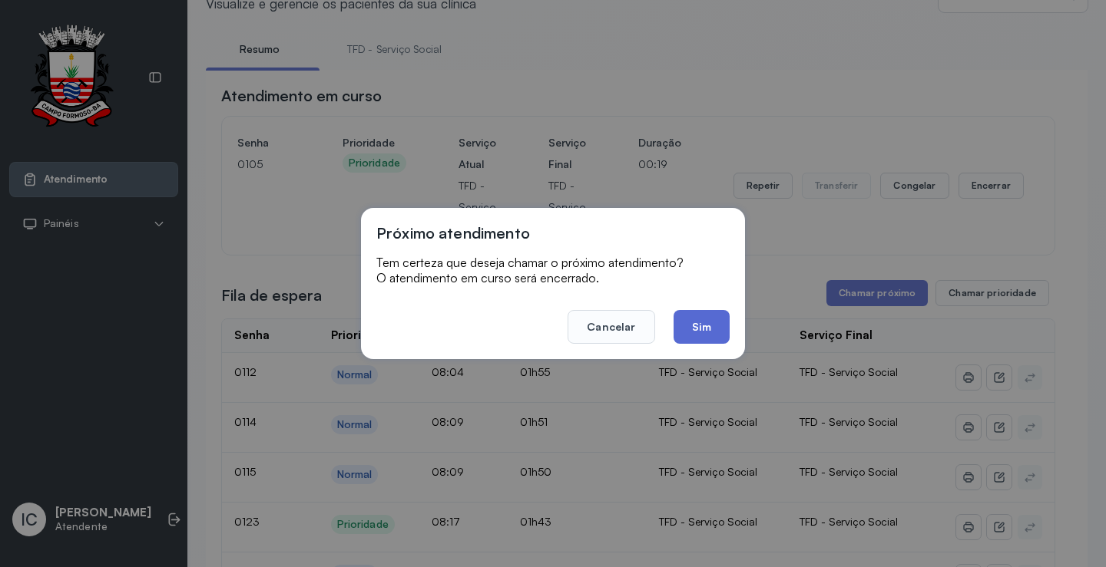
click at [714, 332] on button "Sim" at bounding box center [701, 327] width 56 height 34
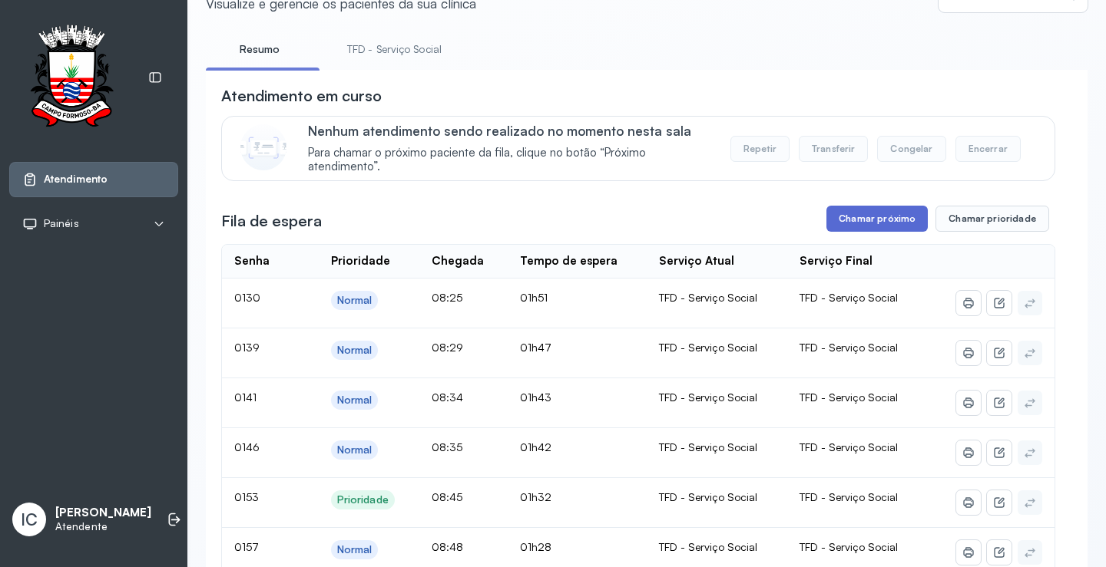
click at [847, 227] on button "Chamar próximo" at bounding box center [876, 219] width 101 height 26
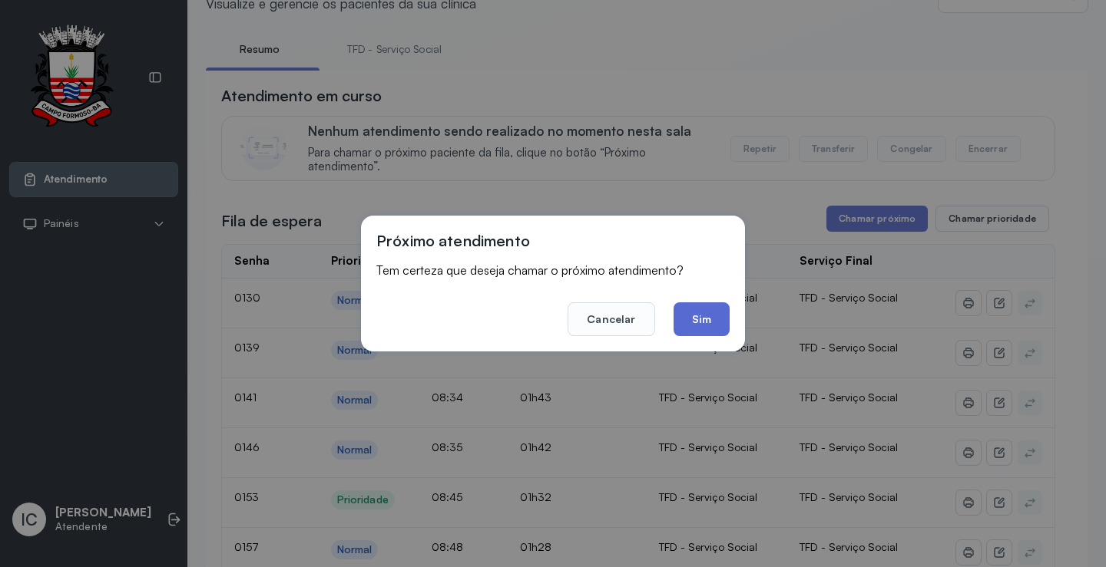
click at [710, 314] on button "Sim" at bounding box center [701, 320] width 56 height 34
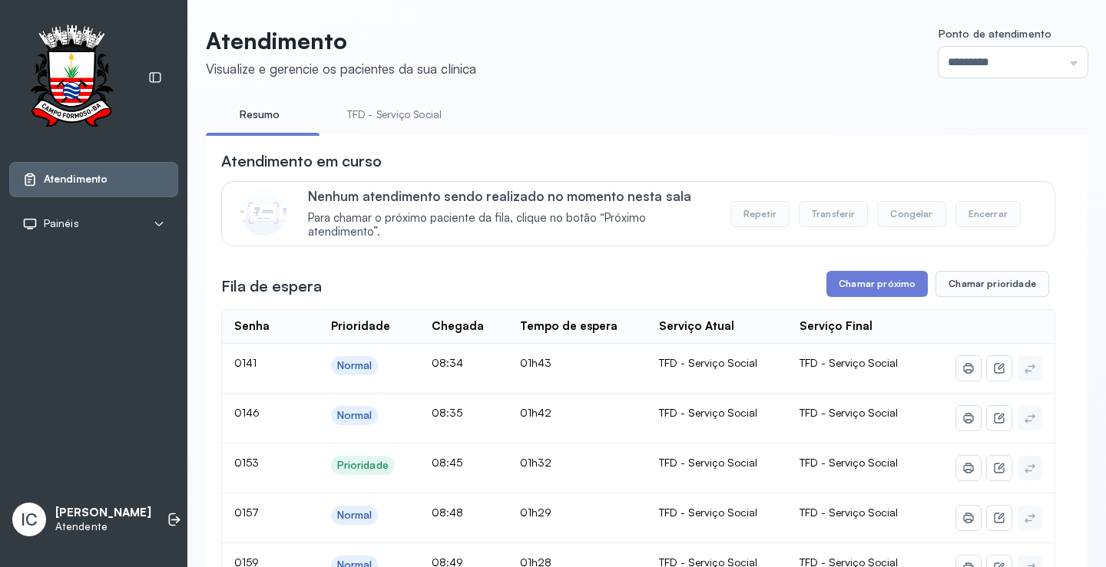
scroll to position [0, 0]
click at [860, 286] on button "Chamar próximo" at bounding box center [876, 285] width 101 height 26
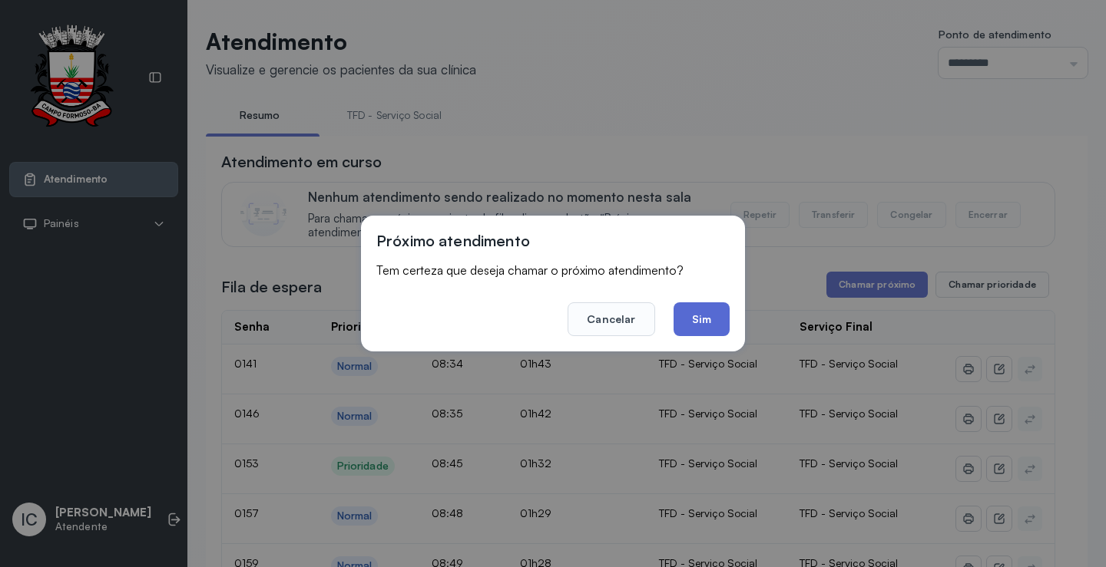
click at [696, 312] on button "Sim" at bounding box center [701, 320] width 56 height 34
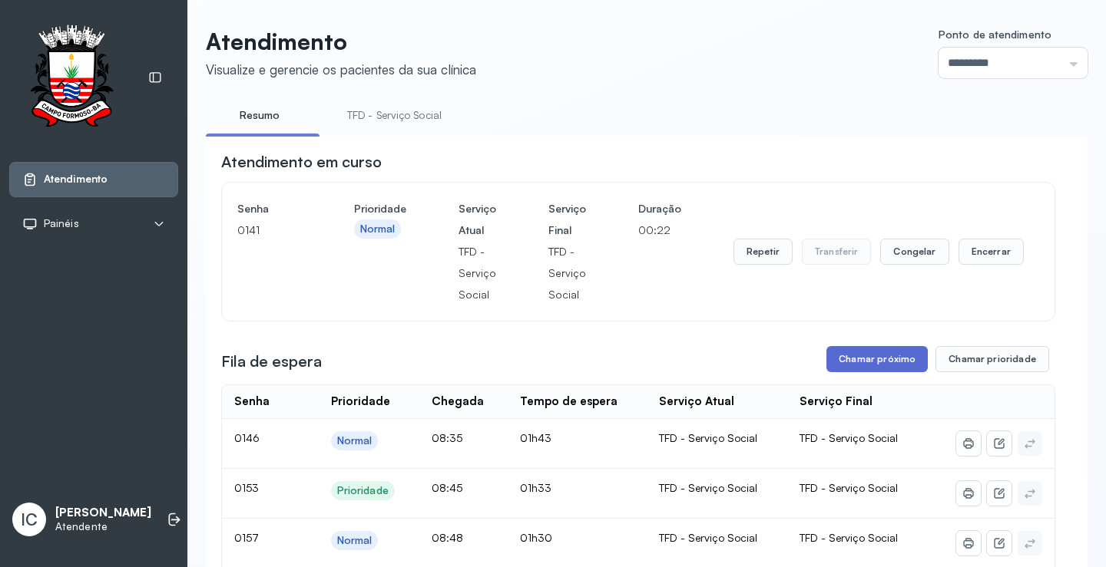
click at [903, 363] on button "Chamar próximo" at bounding box center [876, 359] width 101 height 26
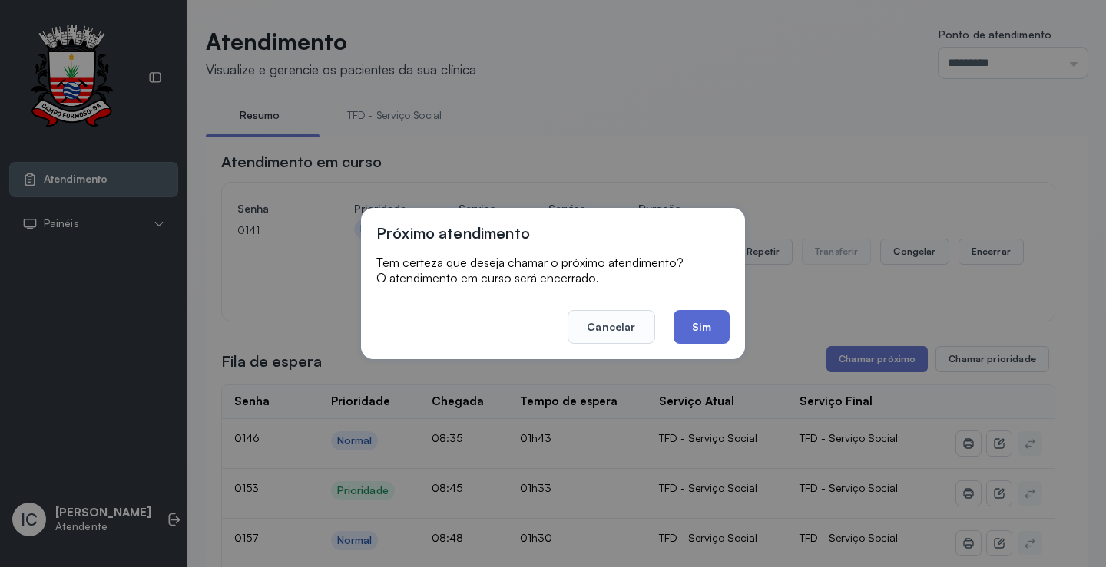
click at [718, 331] on button "Sim" at bounding box center [701, 327] width 56 height 34
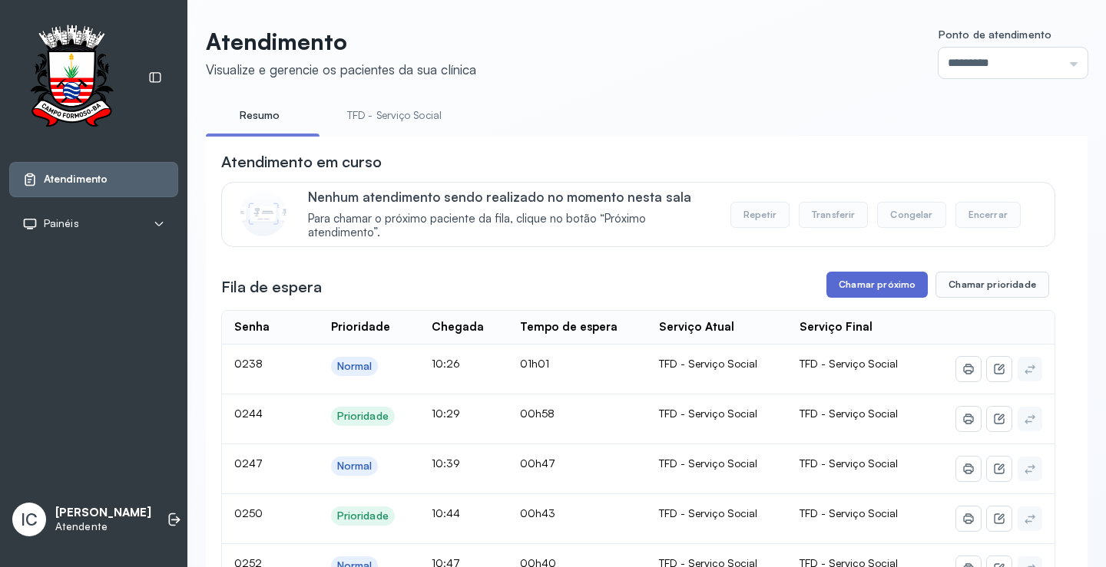
click at [865, 295] on button "Chamar próximo" at bounding box center [876, 285] width 101 height 26
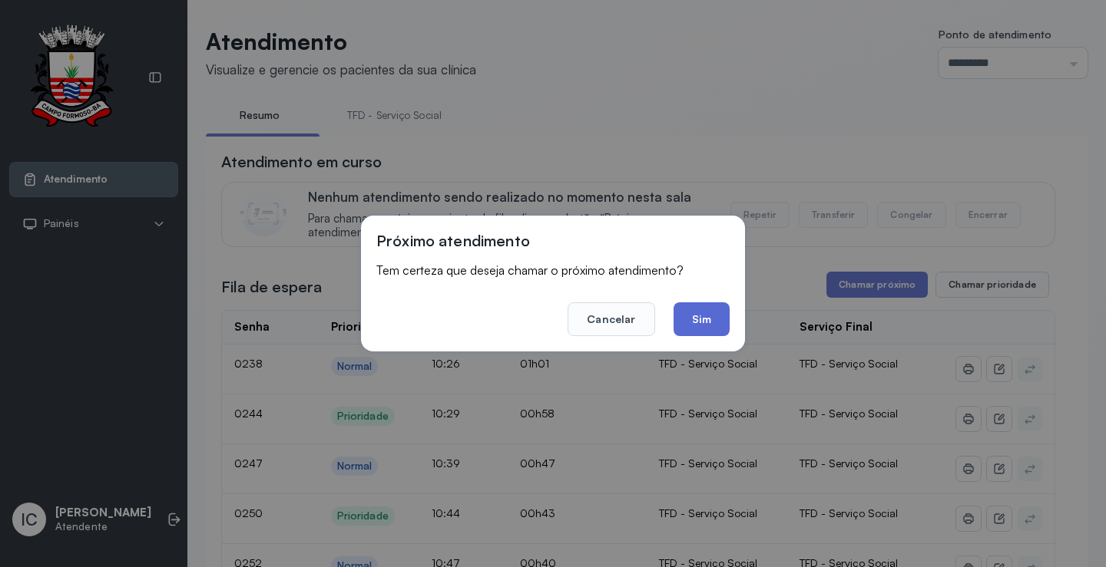
click at [703, 319] on button "Sim" at bounding box center [701, 320] width 56 height 34
